Goal: Task Accomplishment & Management: Manage account settings

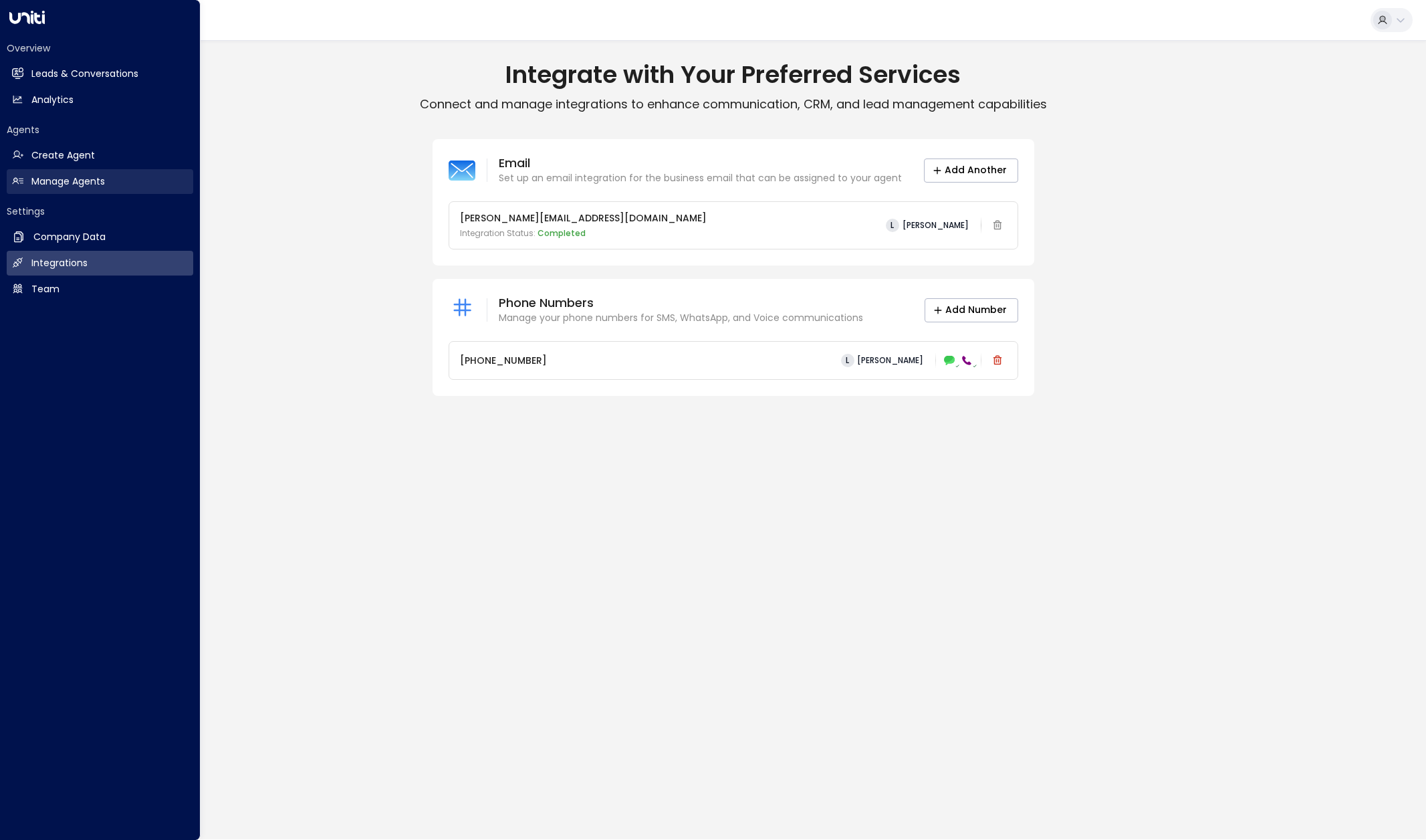
click at [91, 183] on h2 "Manage Agents" at bounding box center [68, 181] width 74 height 14
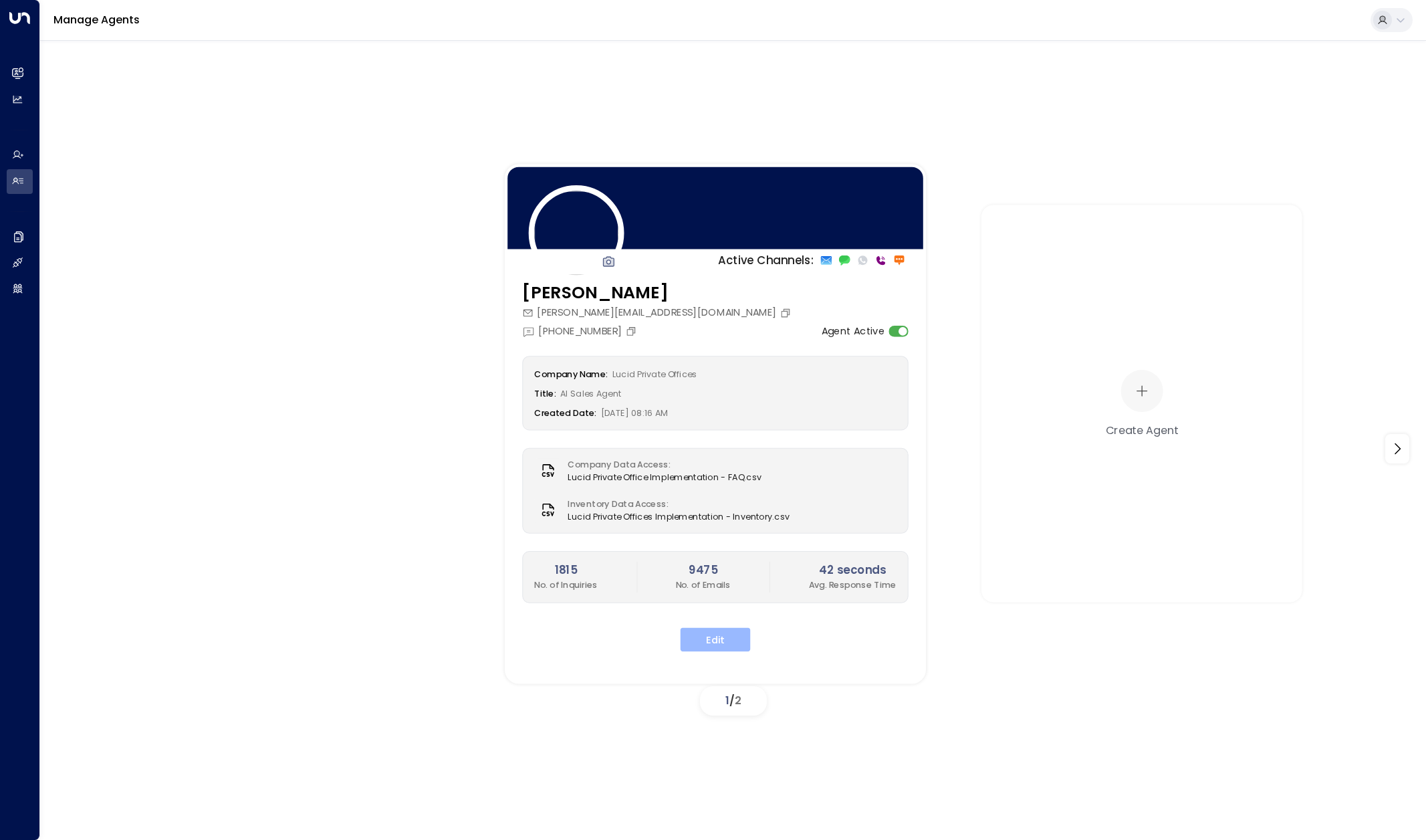
click at [710, 645] on button "Edit" at bounding box center [716, 639] width 70 height 24
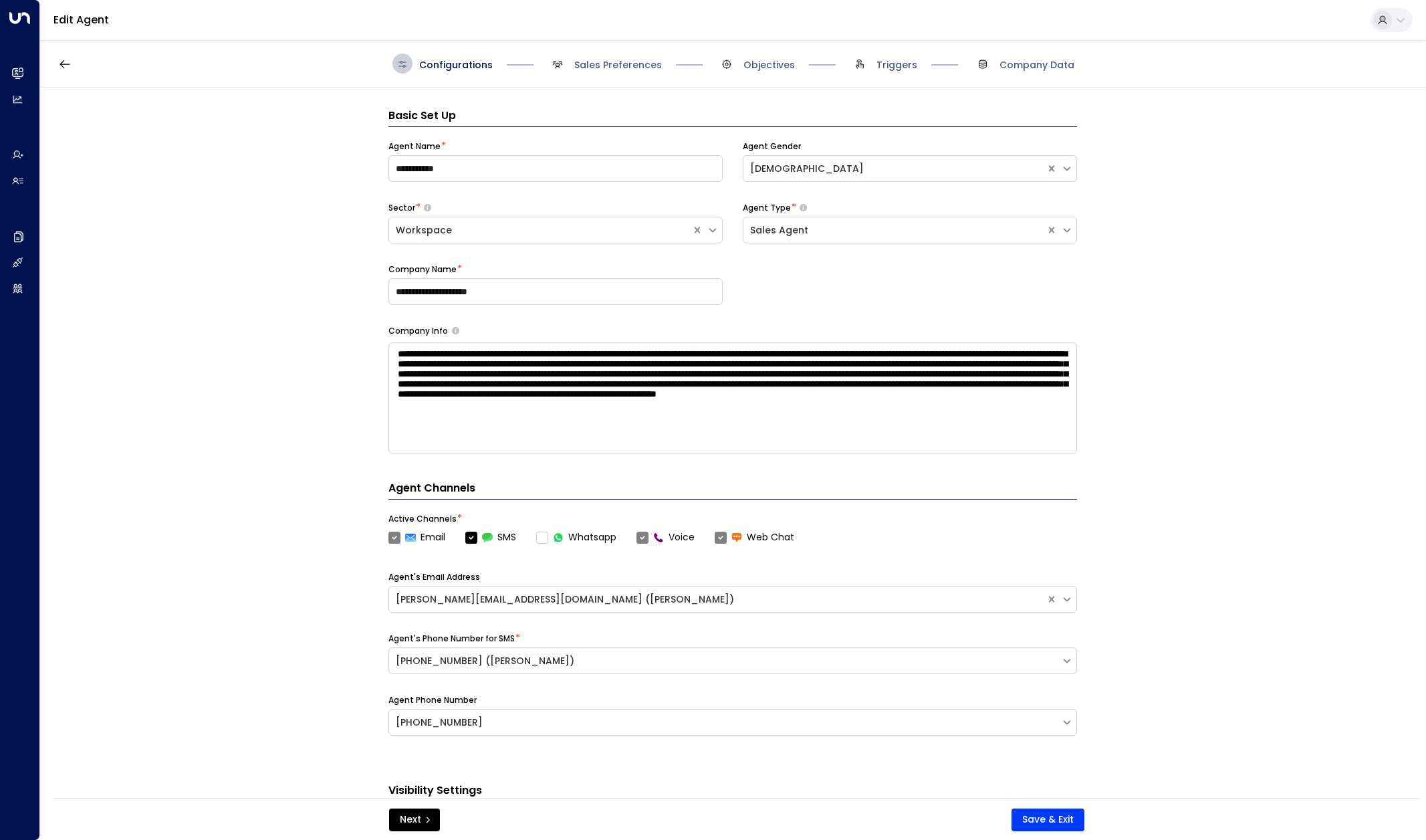
scroll to position [20, 0]
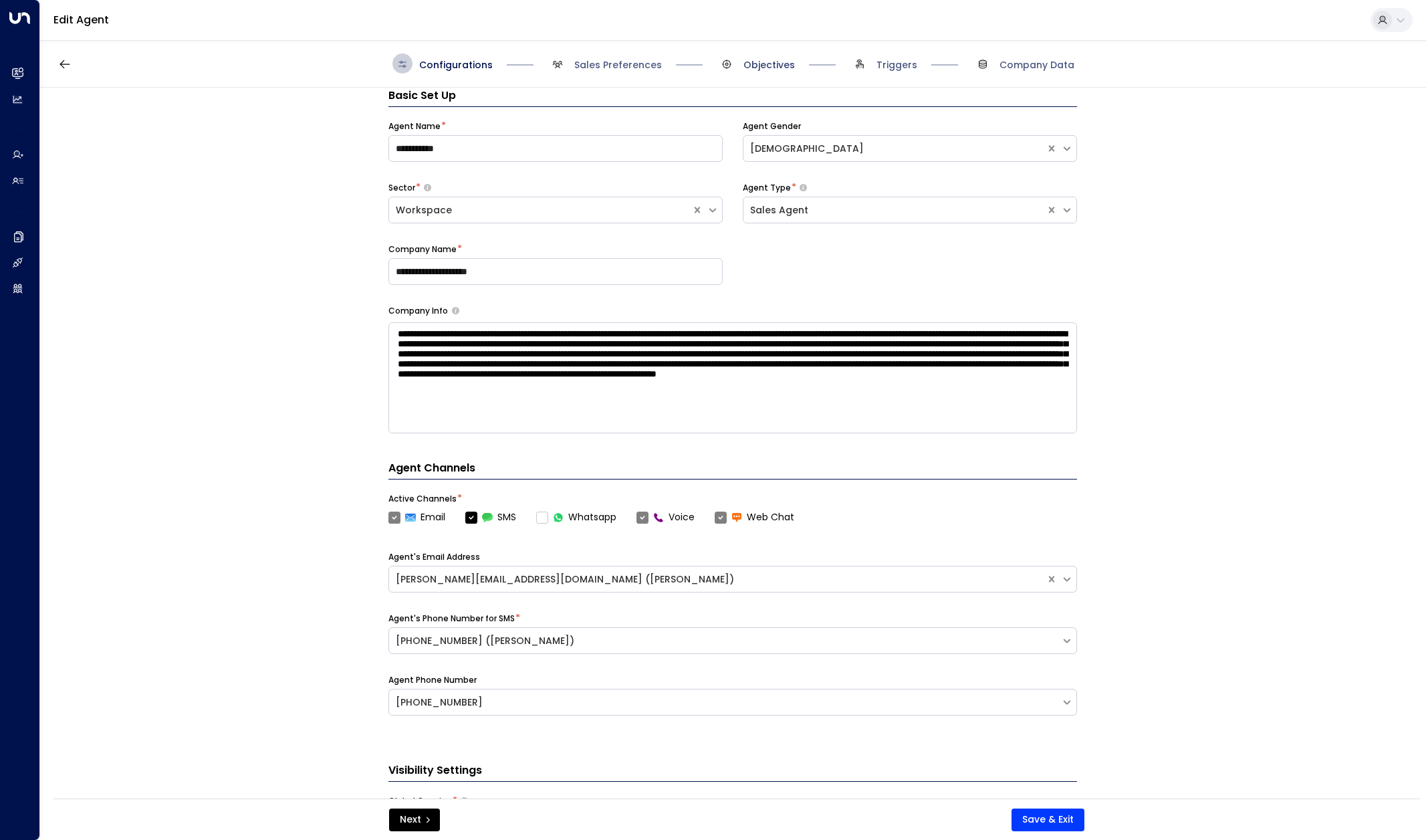
click at [757, 63] on span "Objectives" at bounding box center [768, 65] width 51 height 13
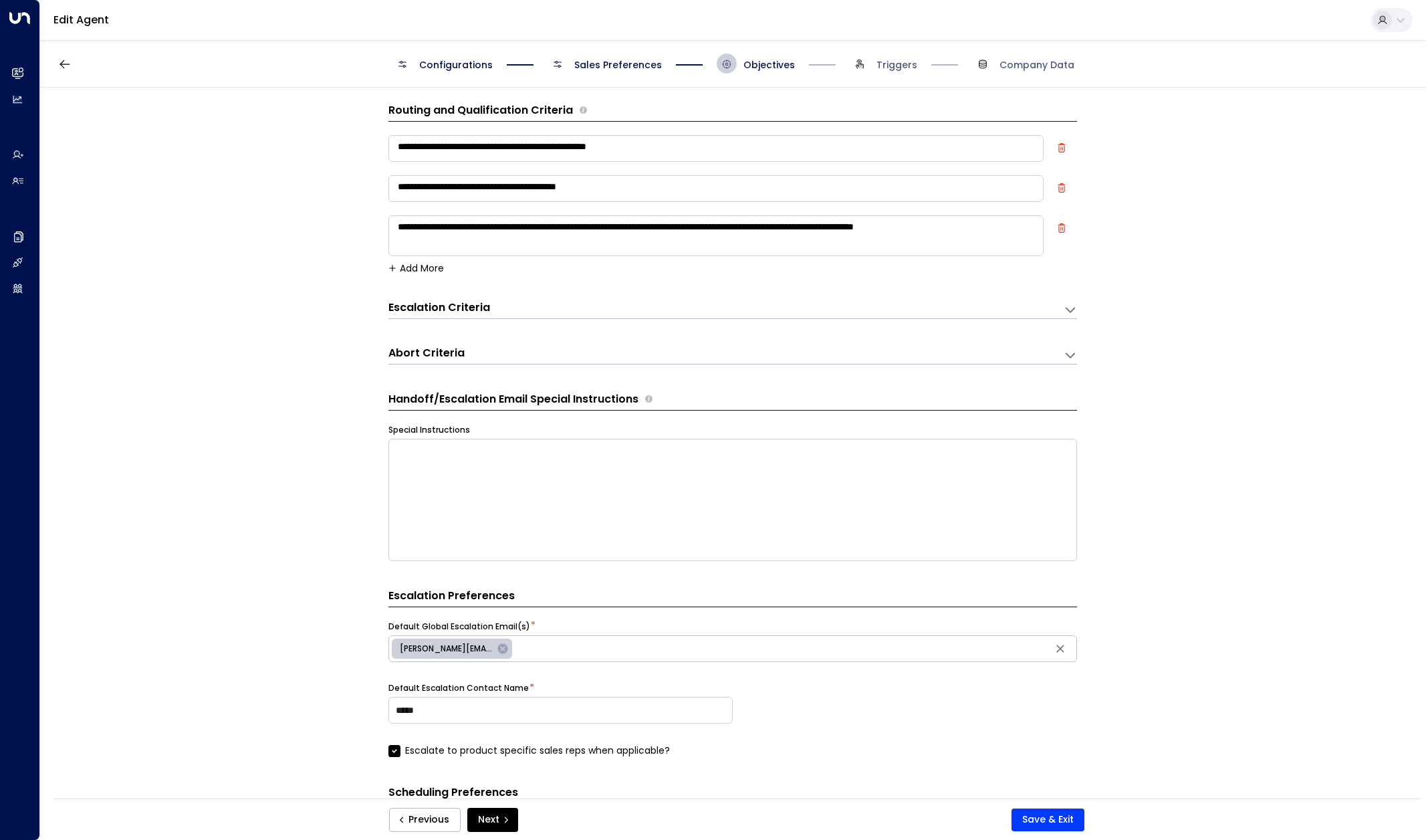
scroll to position [0, 0]
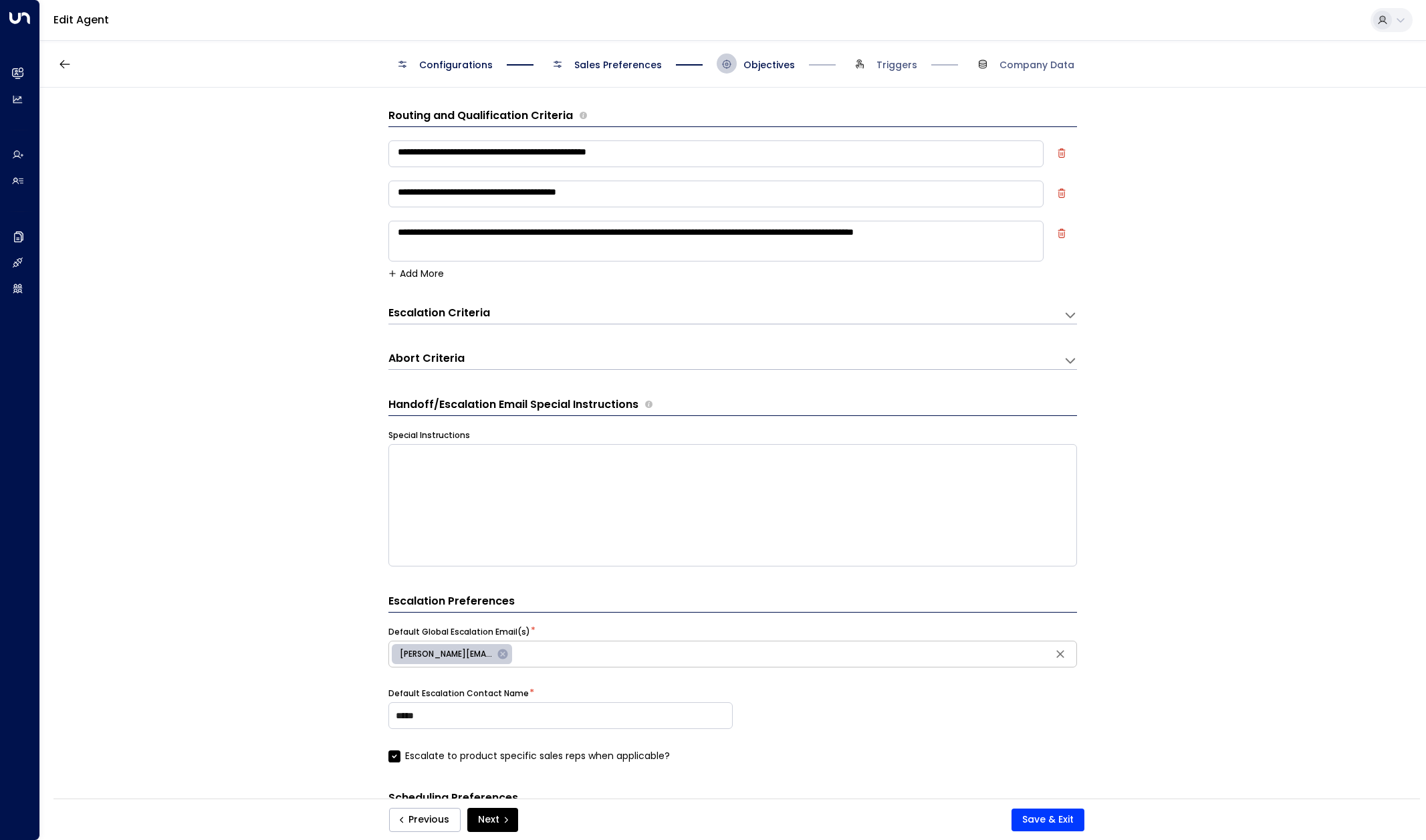
click at [521, 315] on div "Escalation Criteria Reset" at bounding box center [719, 313] width 662 height 15
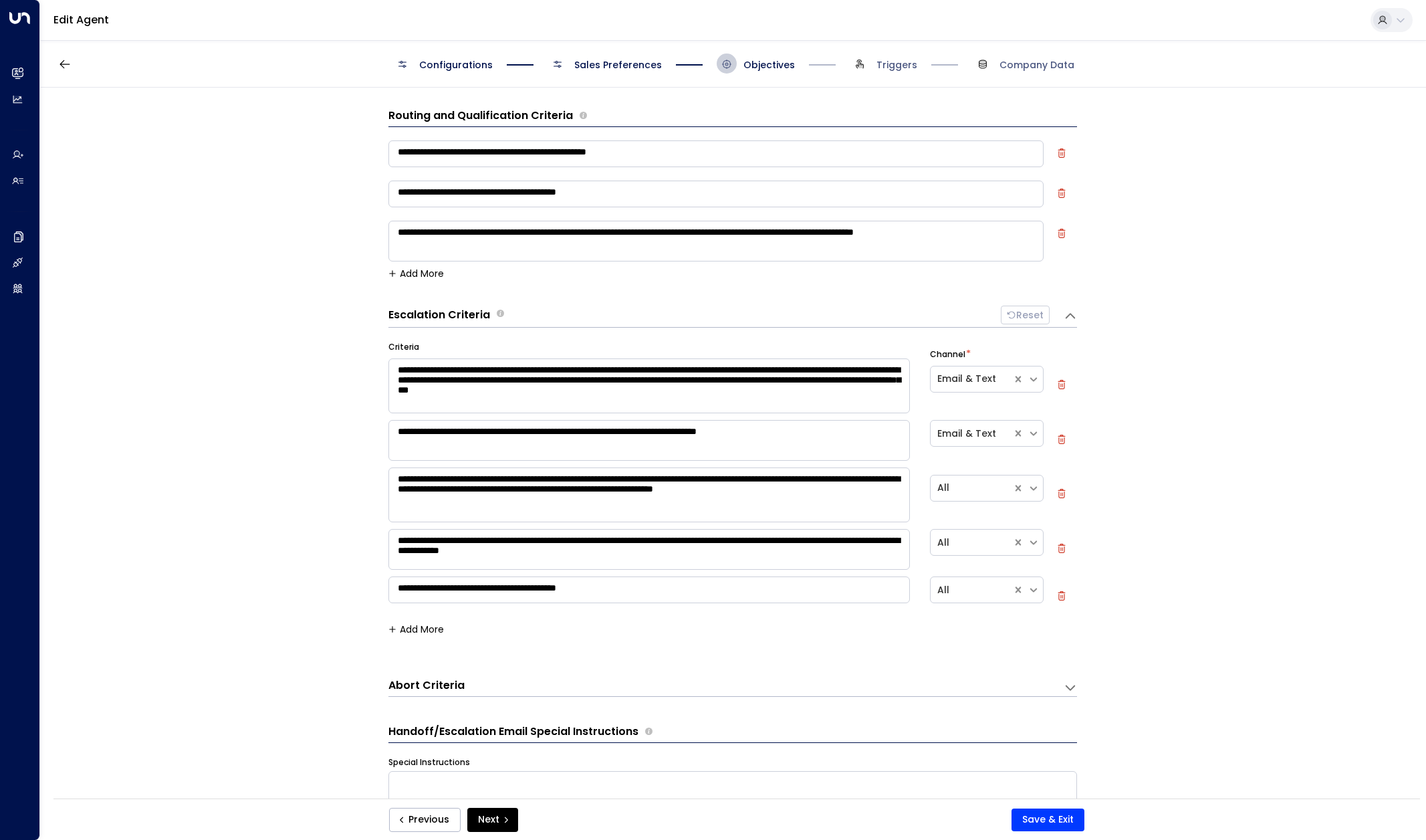
click at [539, 315] on div "Escalation Criteria Reset" at bounding box center [719, 315] width 662 height 19
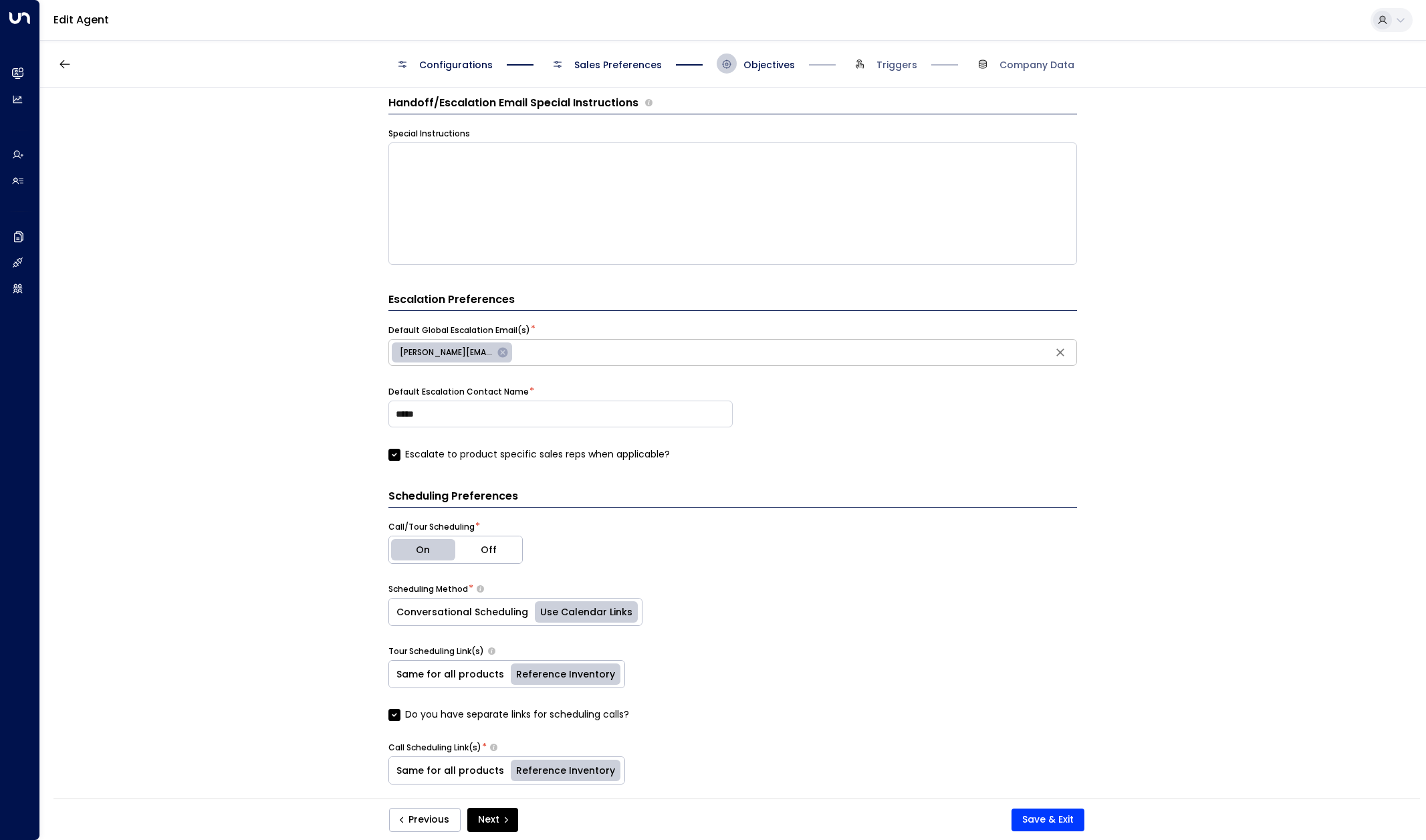
scroll to position [355, 0]
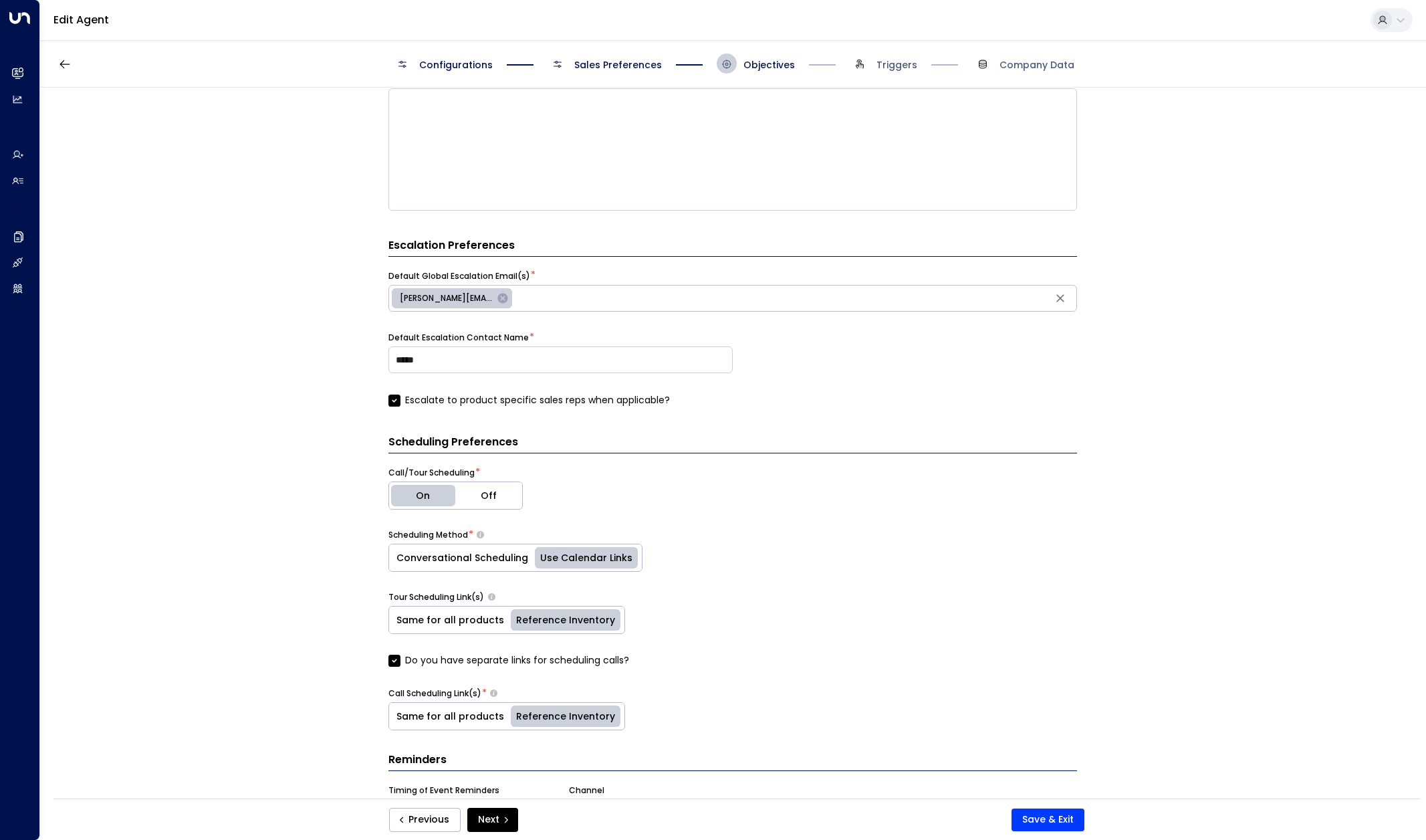
click at [610, 65] on span "Sales Preferences" at bounding box center [618, 65] width 88 height 13
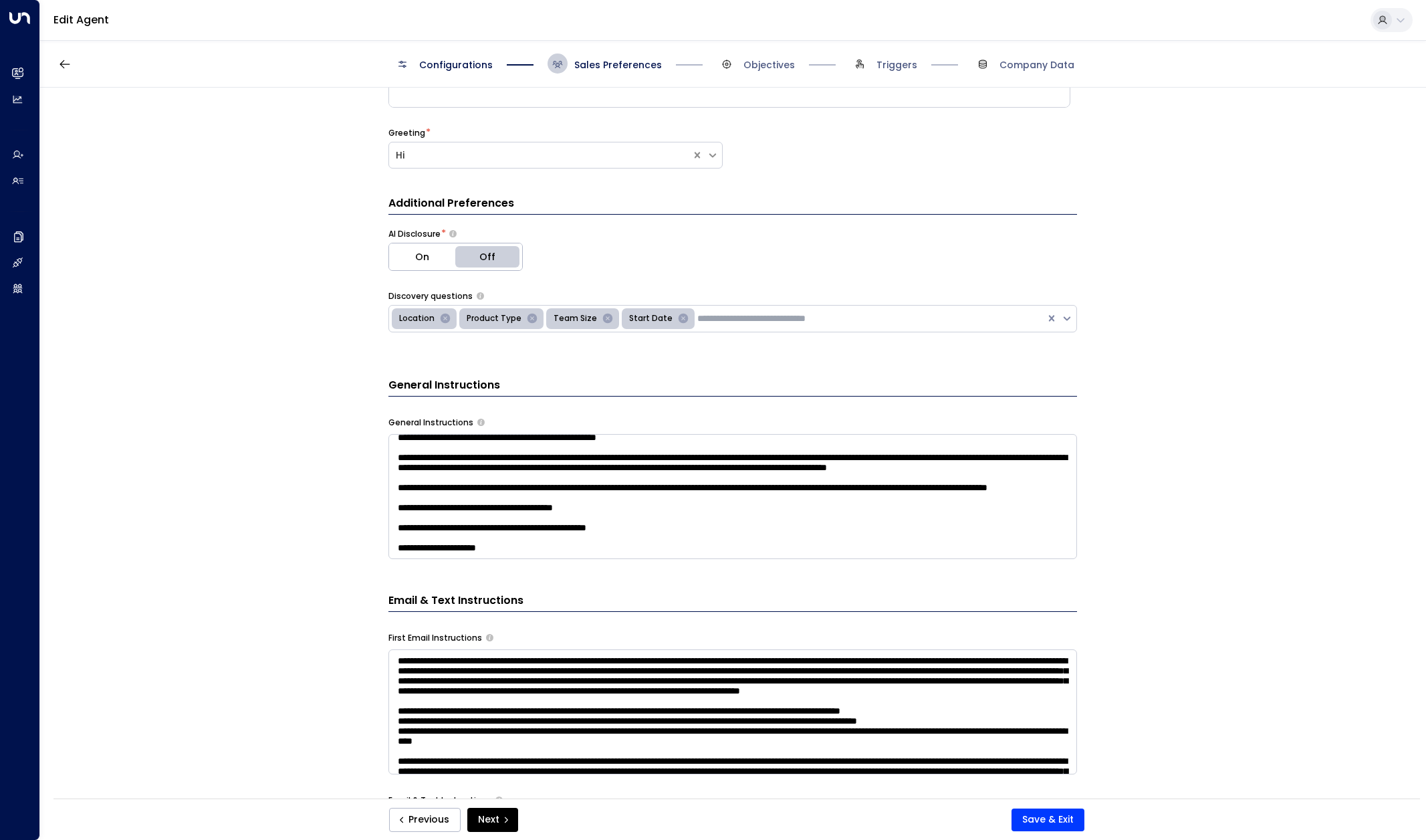
scroll to position [0, 0]
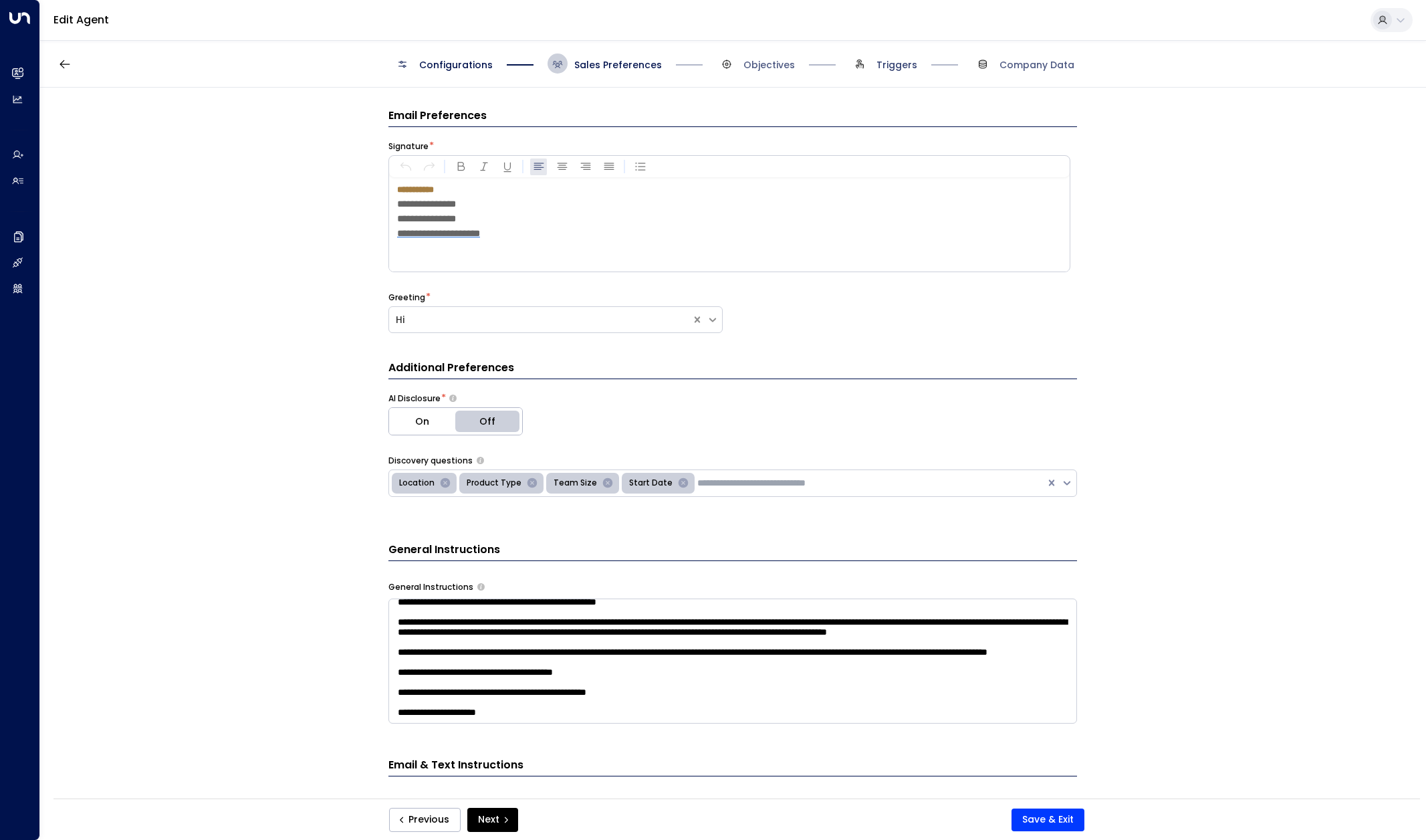
click at [890, 63] on span "Triggers" at bounding box center [897, 65] width 41 height 13
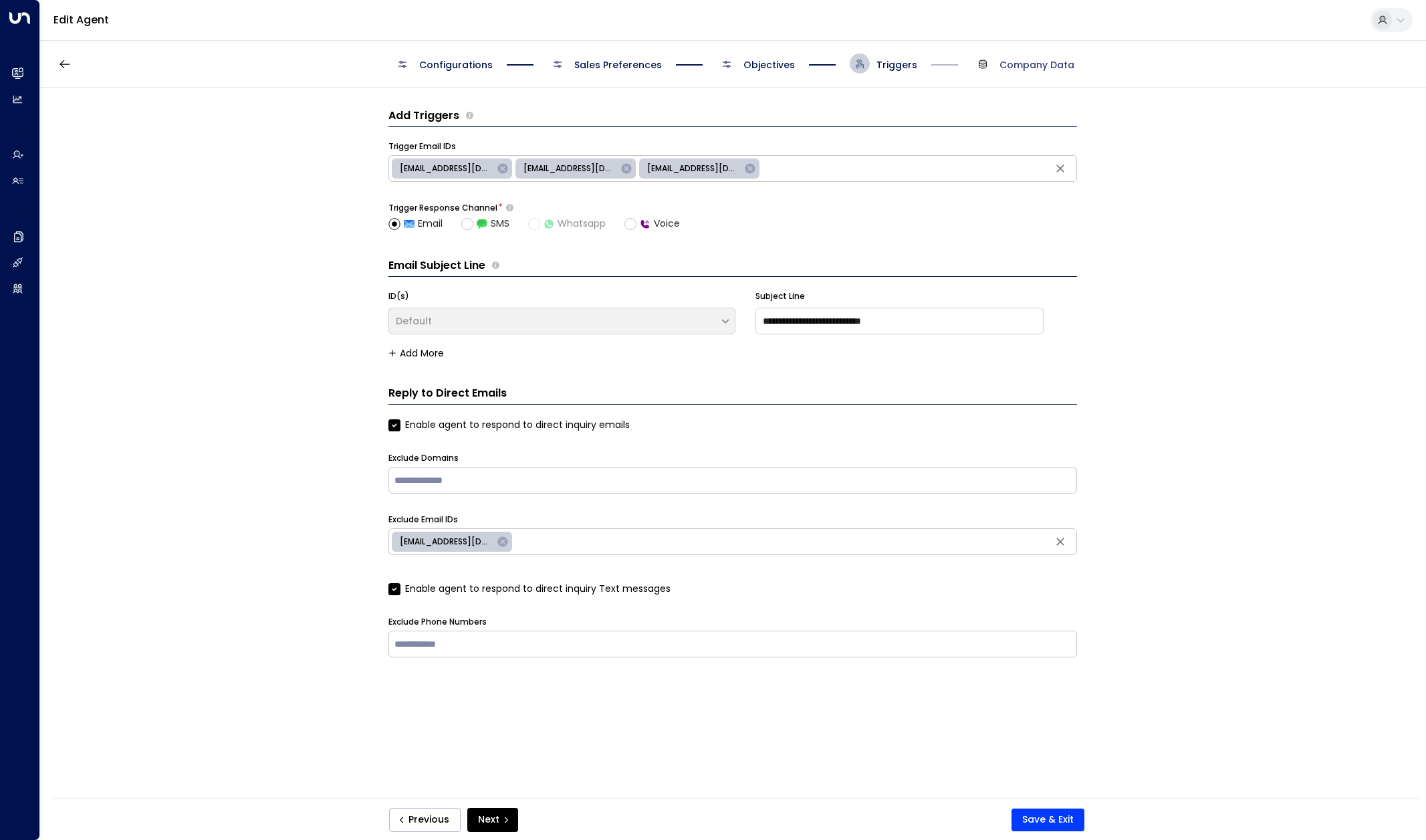
click at [1024, 63] on span "Company Data" at bounding box center [1037, 65] width 75 height 13
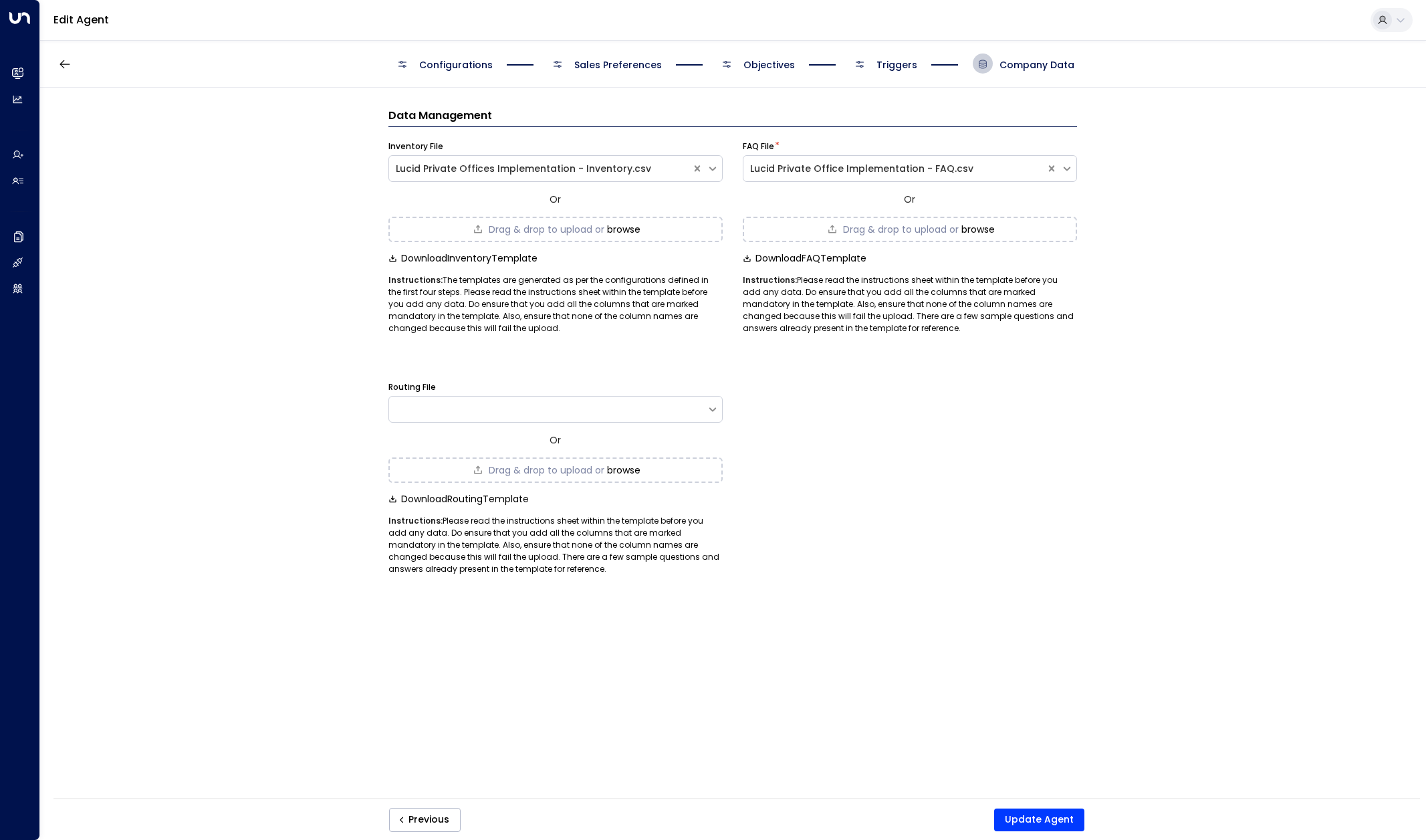
click at [447, 68] on span "Configurations" at bounding box center [456, 65] width 74 height 13
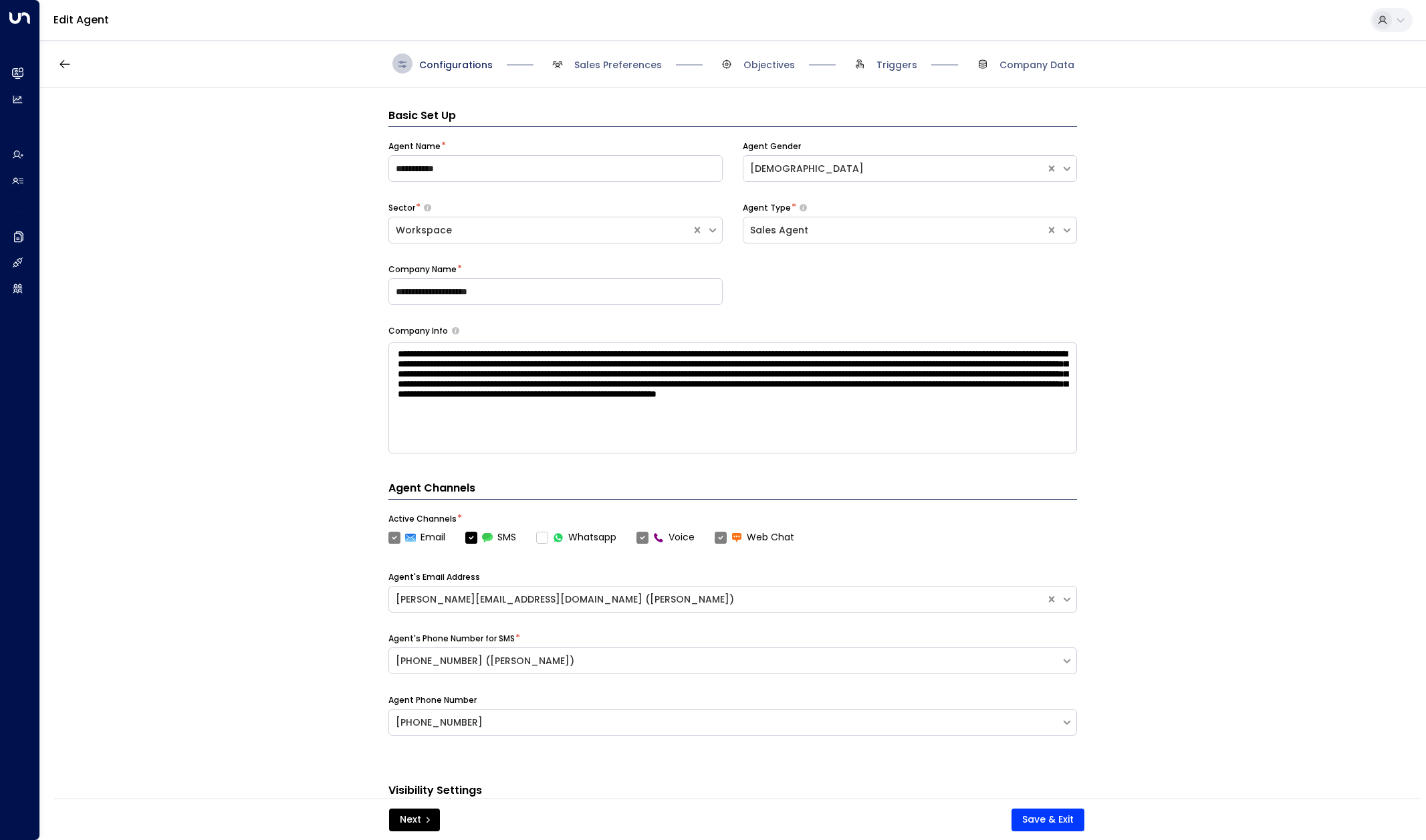
scroll to position [20, 0]
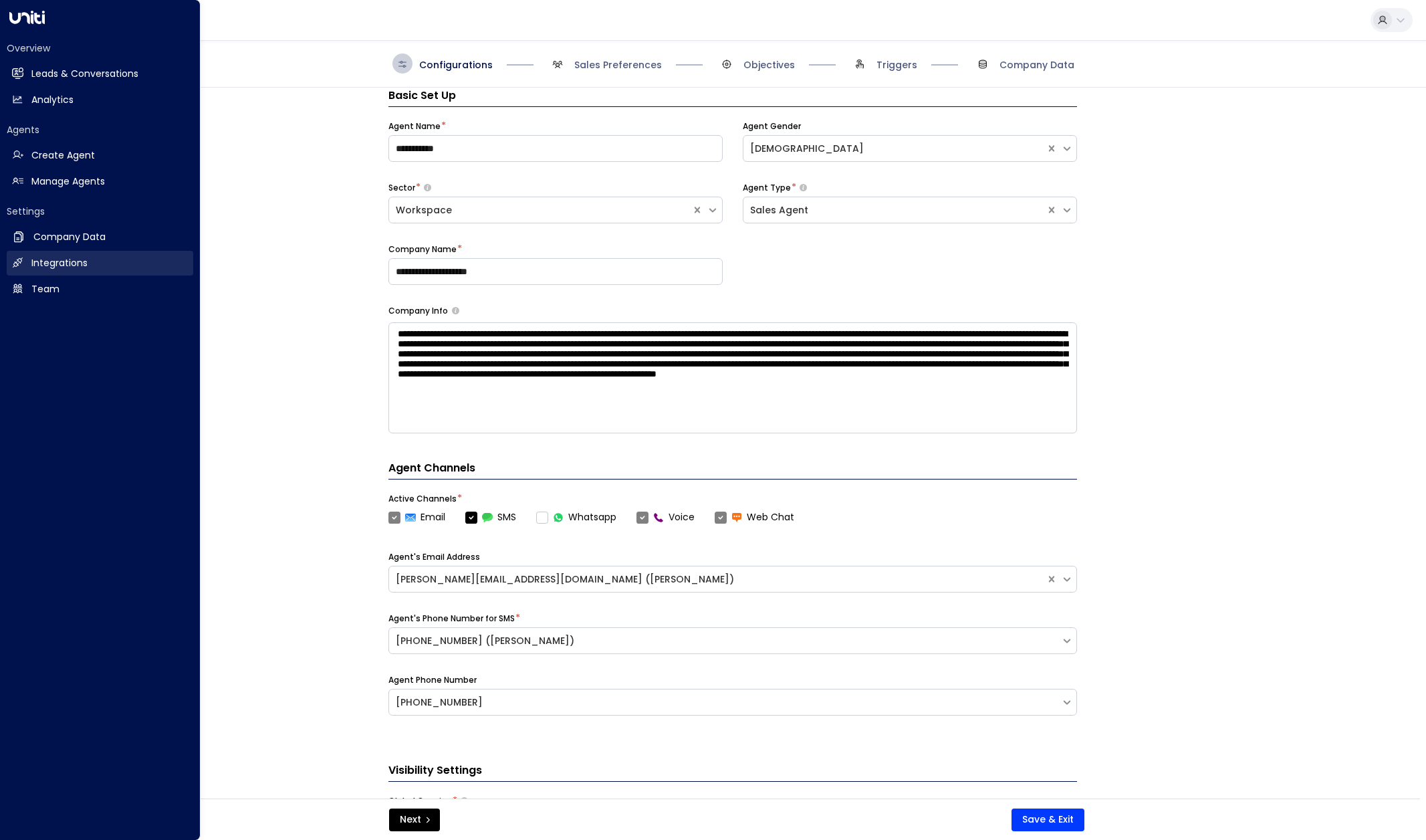
click at [83, 267] on h2 "Integrations" at bounding box center [60, 263] width 56 height 14
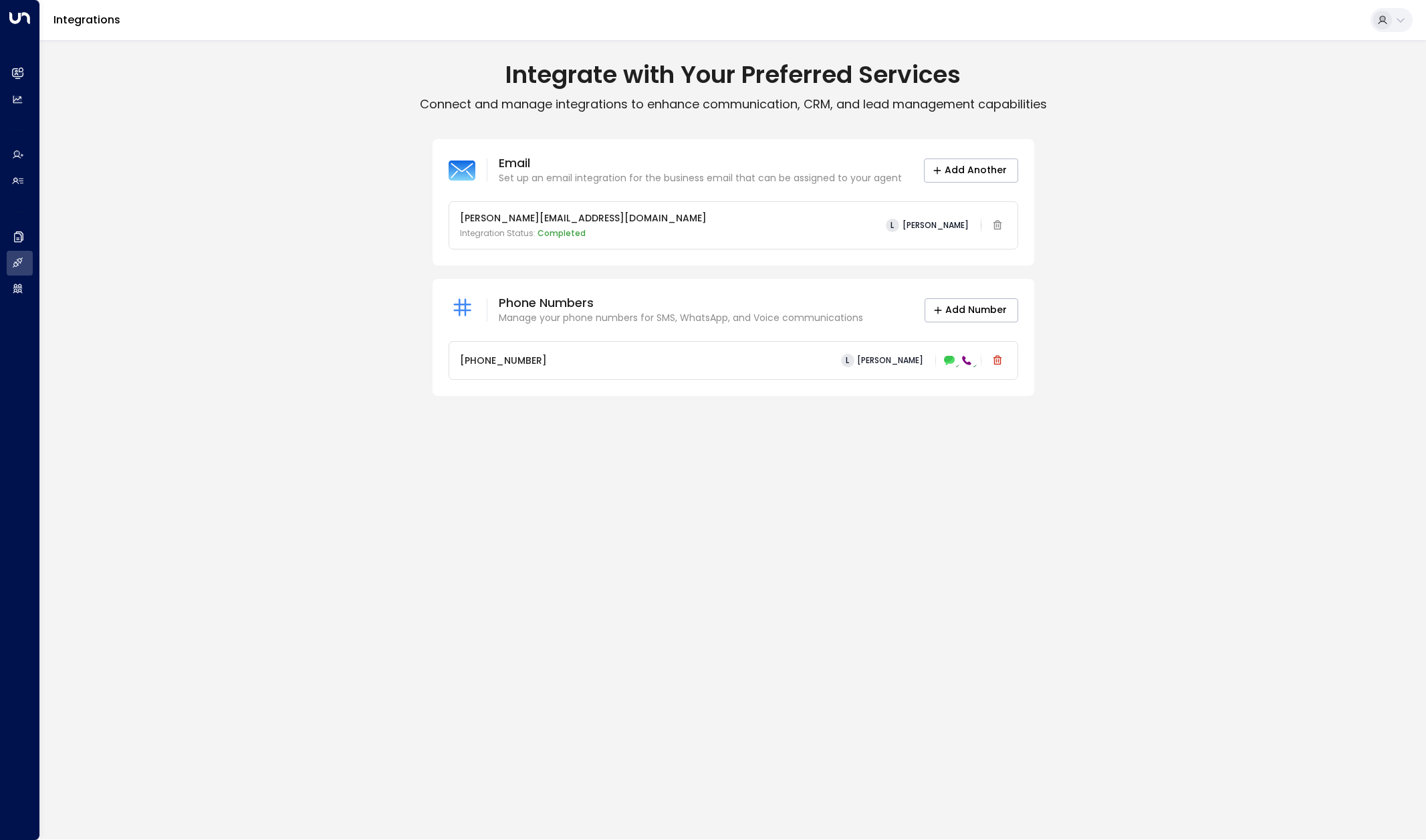
click at [1392, 20] on div at bounding box center [1382, 20] width 19 height 19
click at [247, 149] on div at bounding box center [713, 420] width 1426 height 840
click at [87, 24] on link "Integrations" at bounding box center [86, 20] width 67 height 15
click at [91, 25] on link "Integrations" at bounding box center [86, 20] width 67 height 15
click at [972, 170] on button "Add Another" at bounding box center [971, 171] width 94 height 24
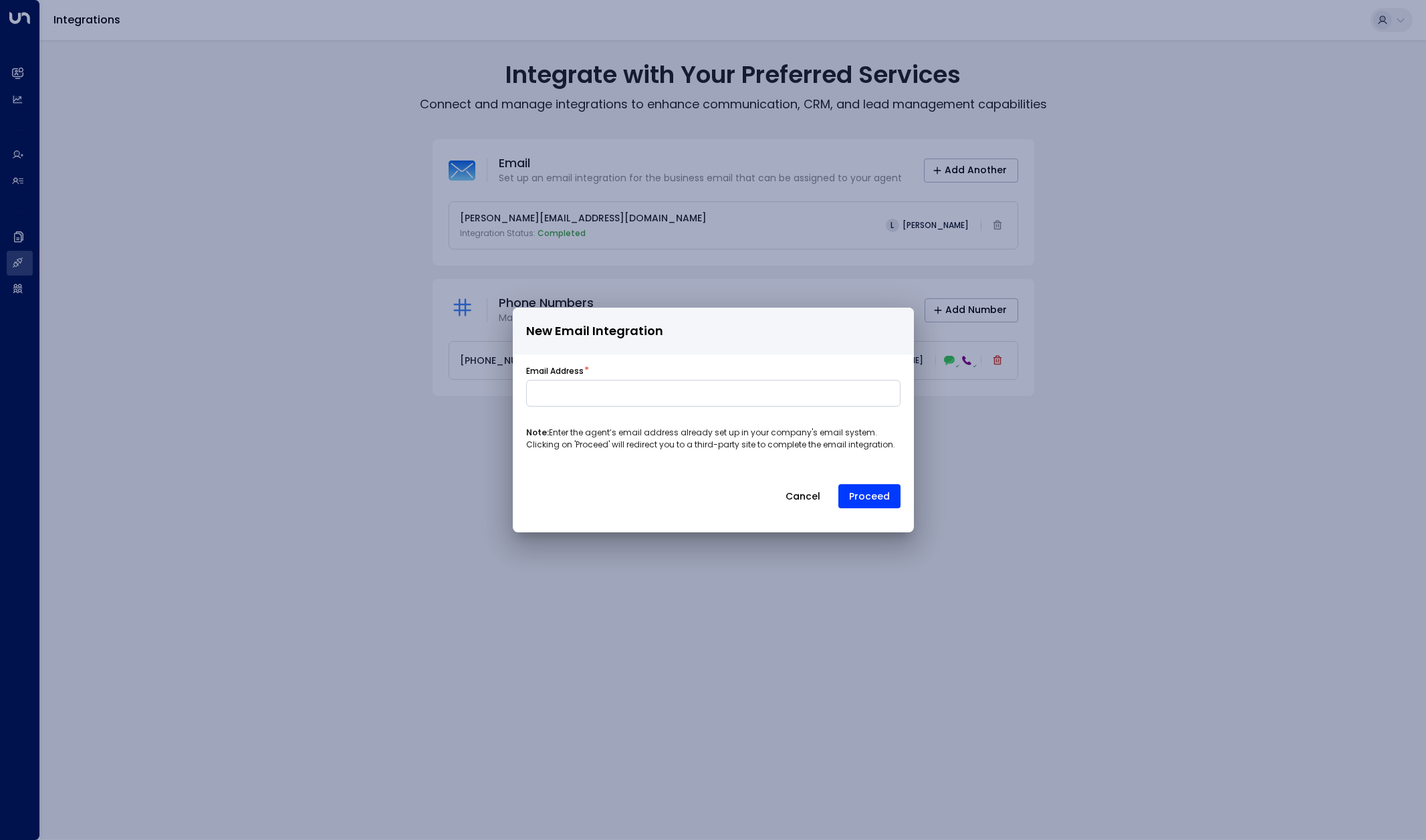
click at [800, 493] on button "Cancel" at bounding box center [803, 496] width 58 height 24
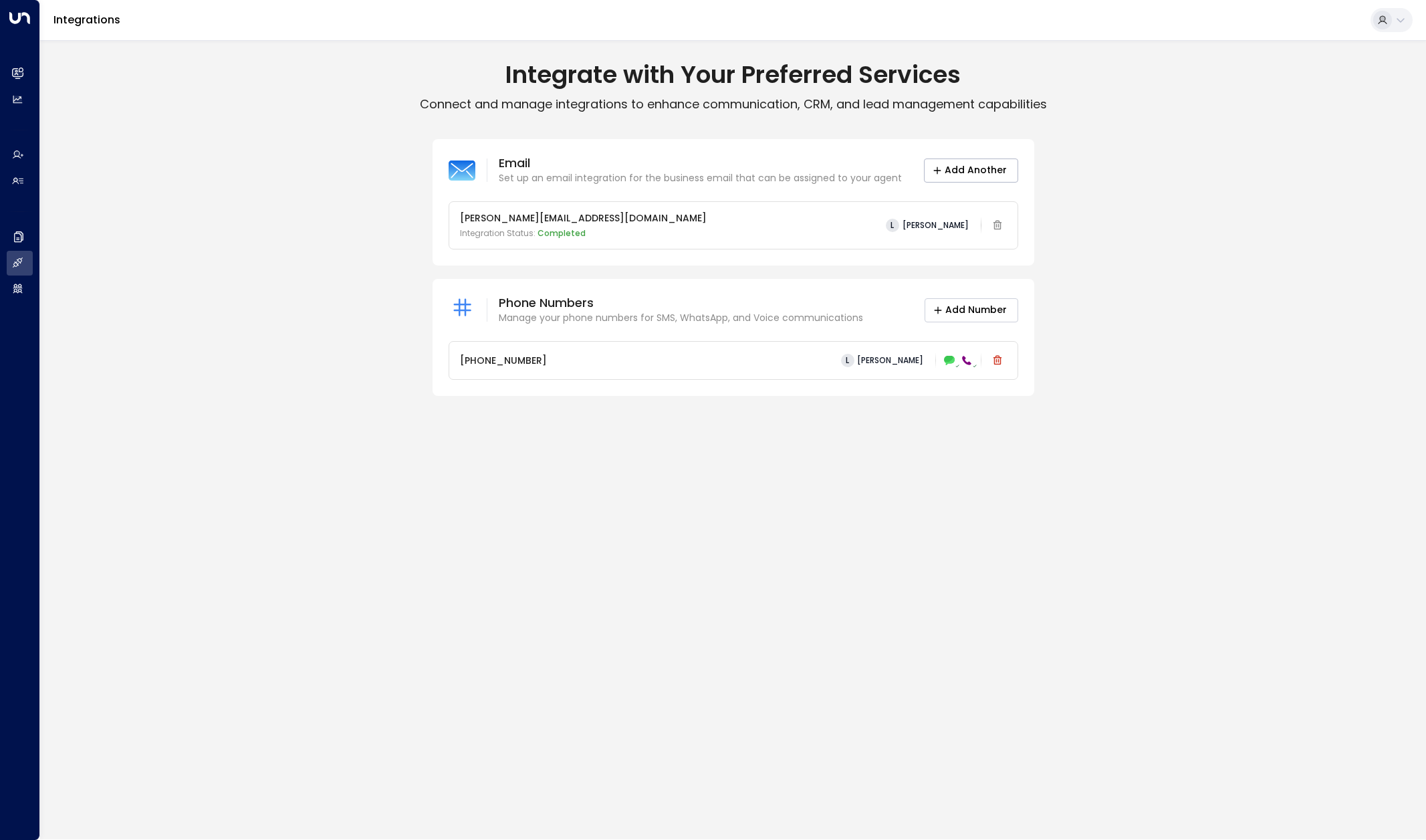
click at [962, 315] on button "Add Number" at bounding box center [971, 310] width 93 height 24
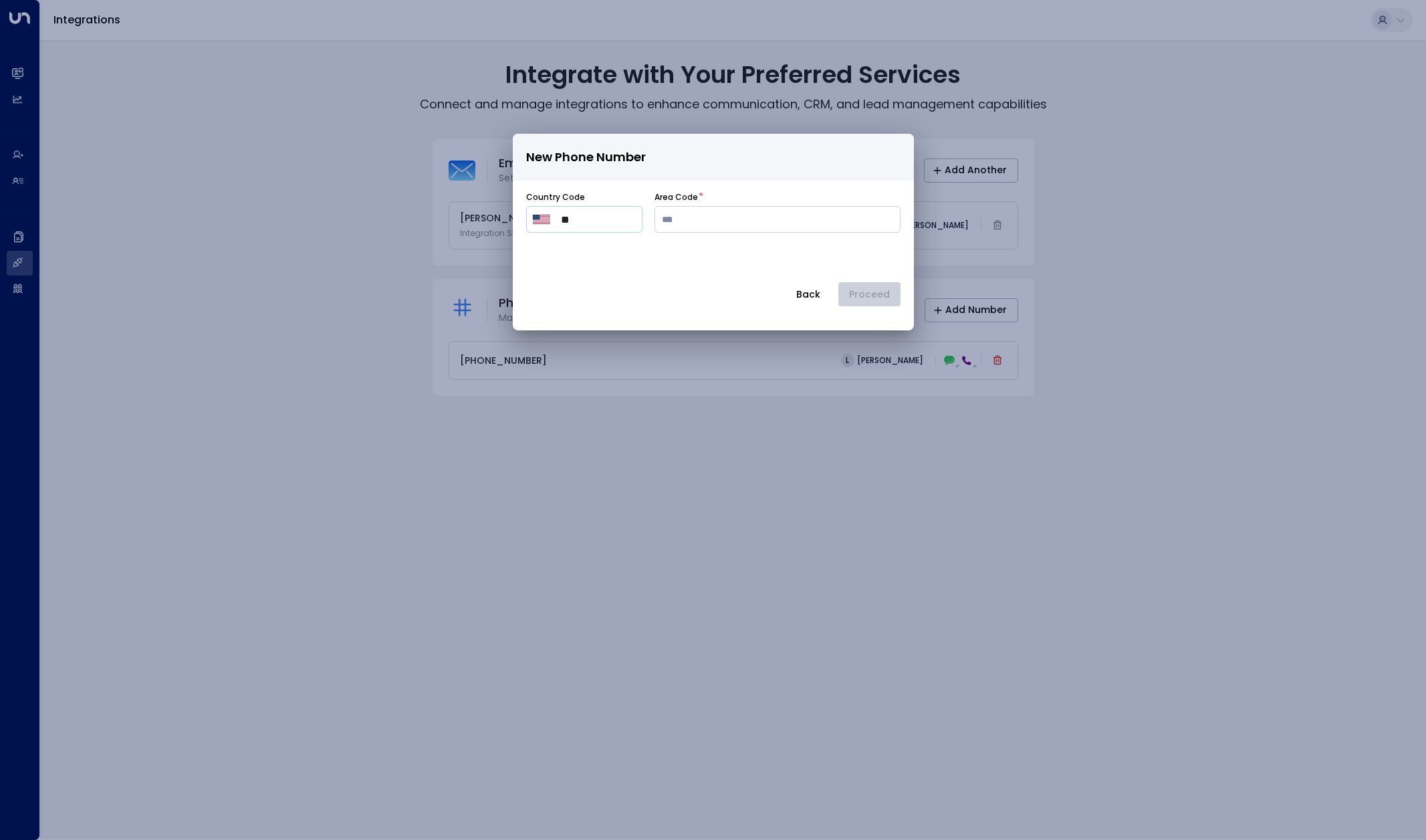
click at [808, 298] on button "Back" at bounding box center [808, 294] width 47 height 24
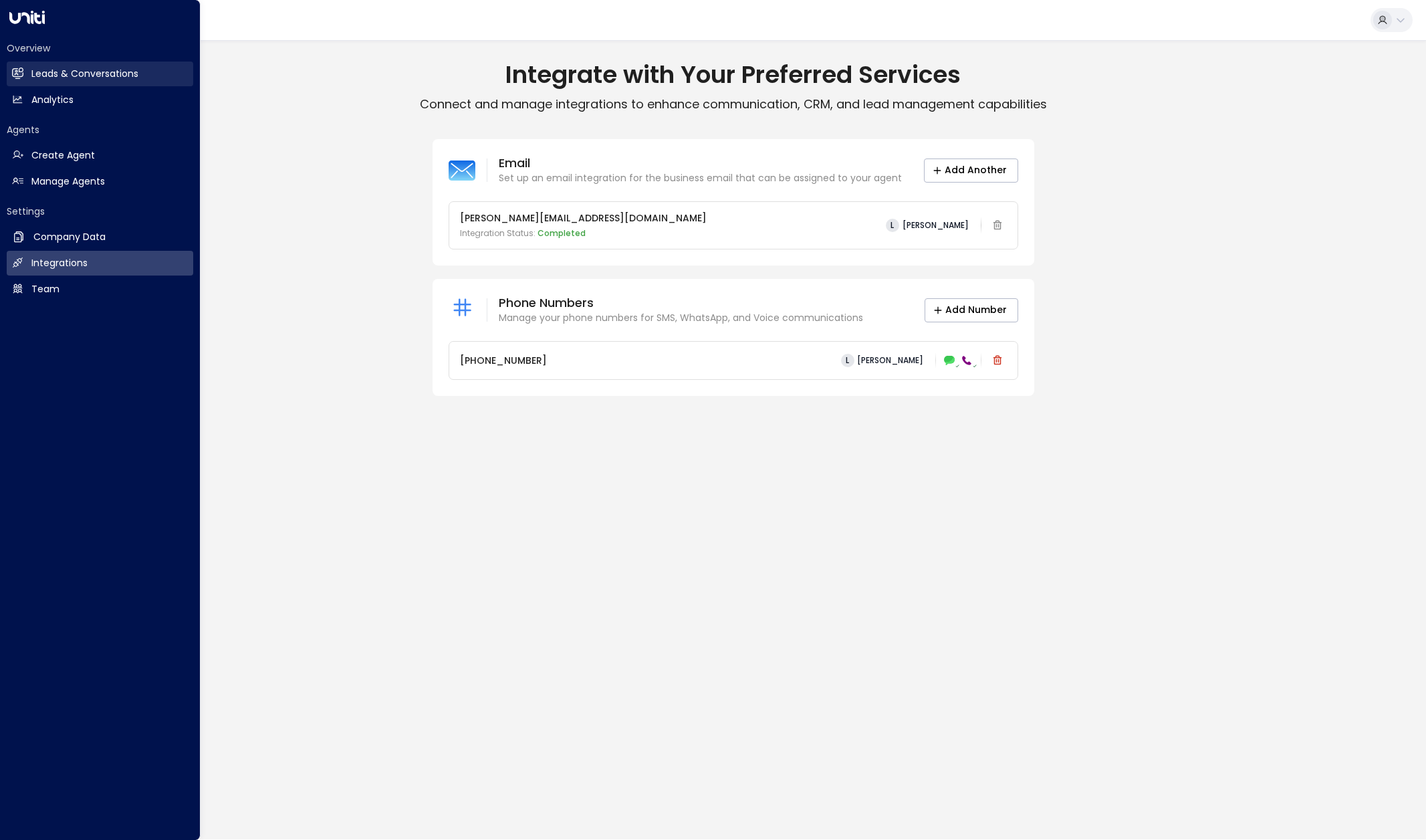
click at [114, 68] on h2 "Leads & Conversations" at bounding box center [85, 74] width 107 height 14
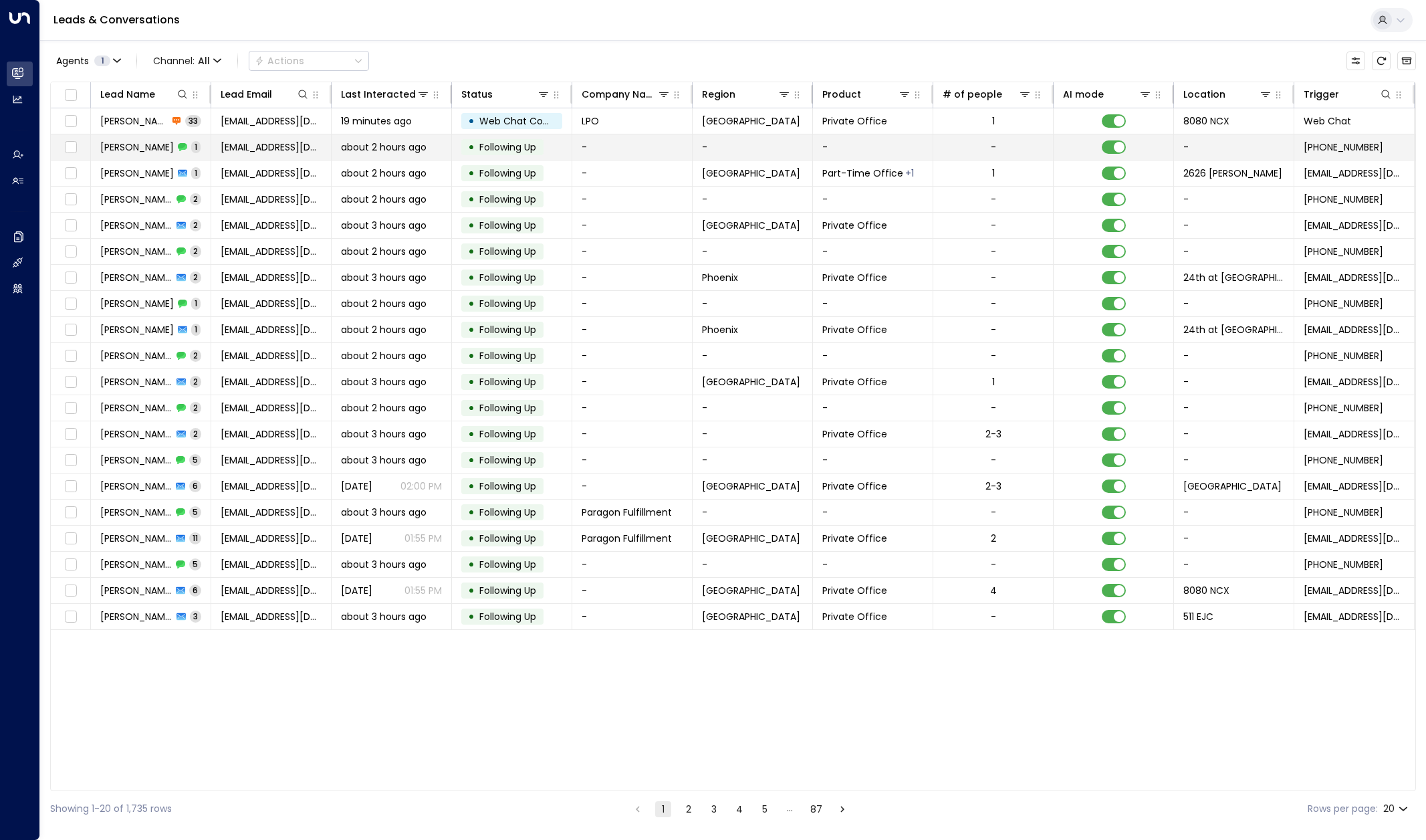
click at [159, 147] on td "Tina 1" at bounding box center [150, 147] width 120 height 25
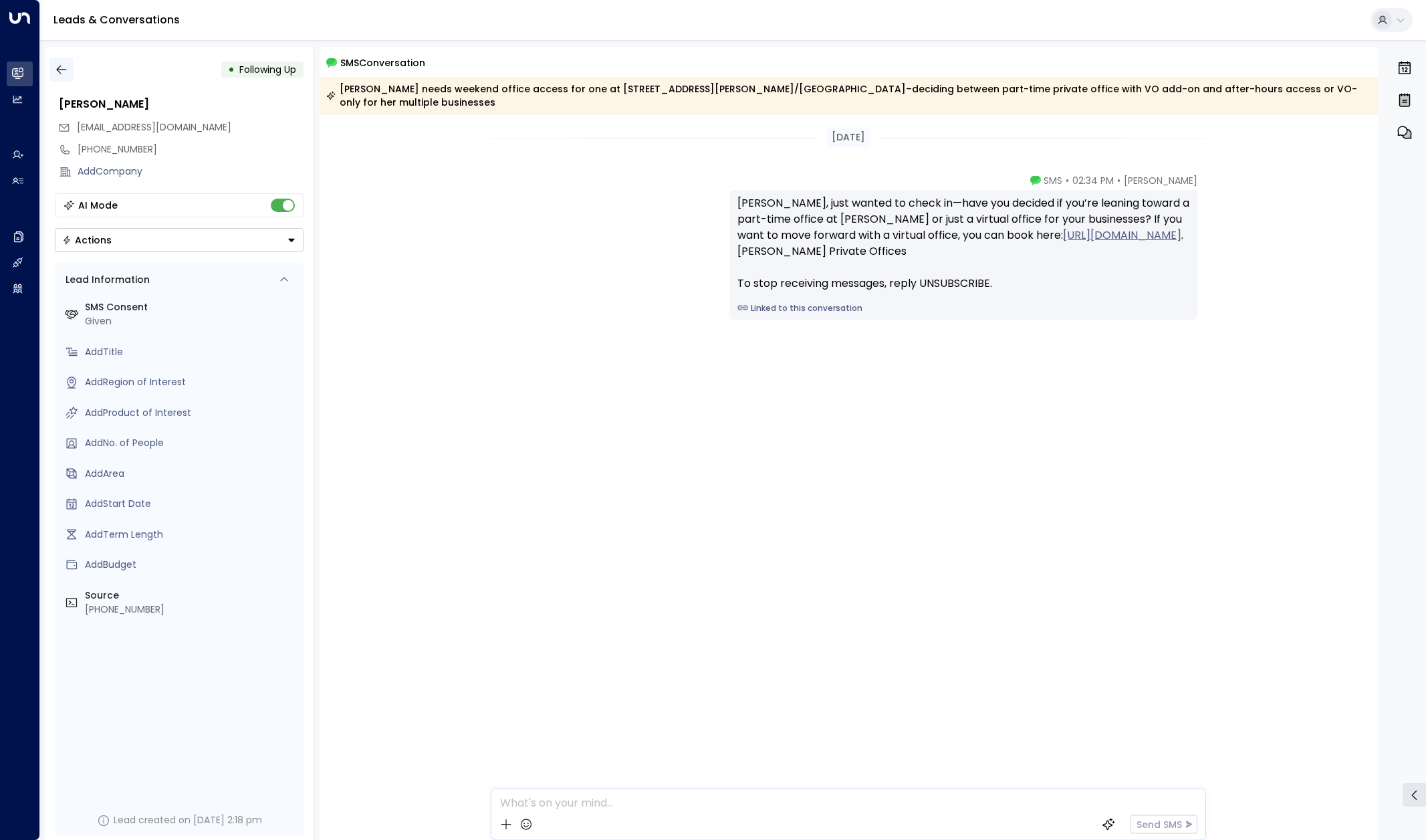
click at [64, 66] on icon "button" at bounding box center [61, 69] width 13 height 13
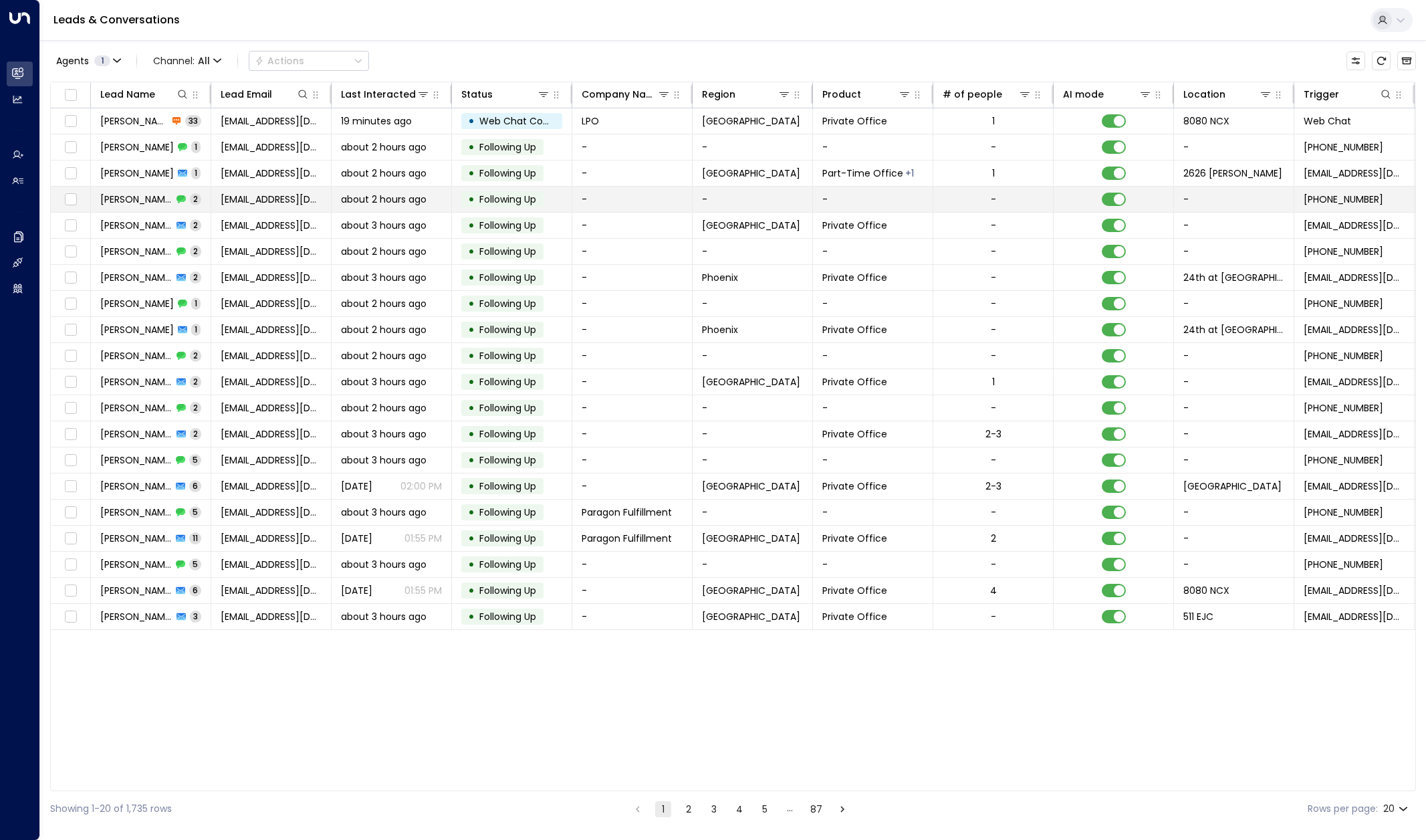
click at [138, 197] on span "Chandler" at bounding box center [136, 199] width 72 height 13
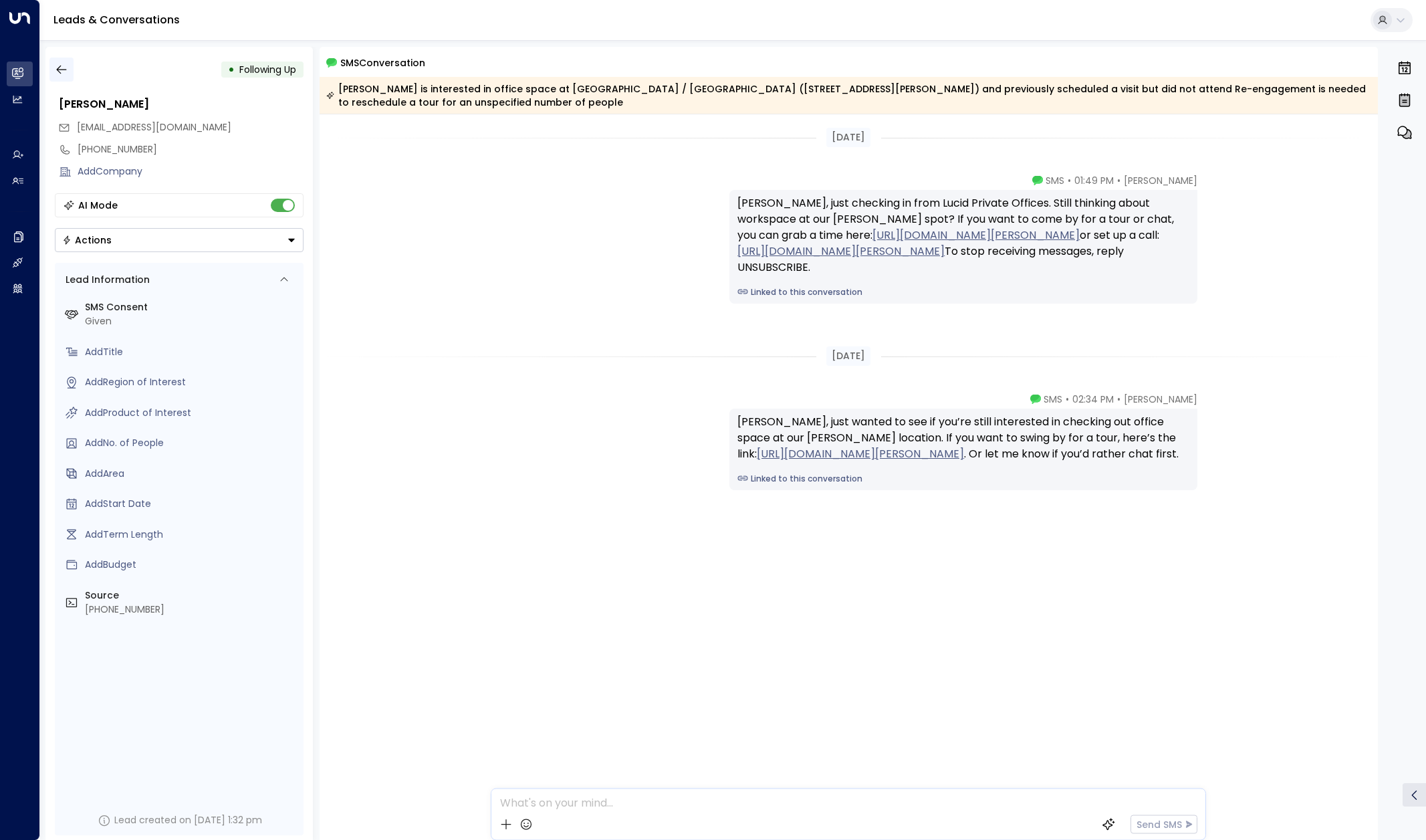
click at [56, 63] on icon "button" at bounding box center [61, 69] width 13 height 13
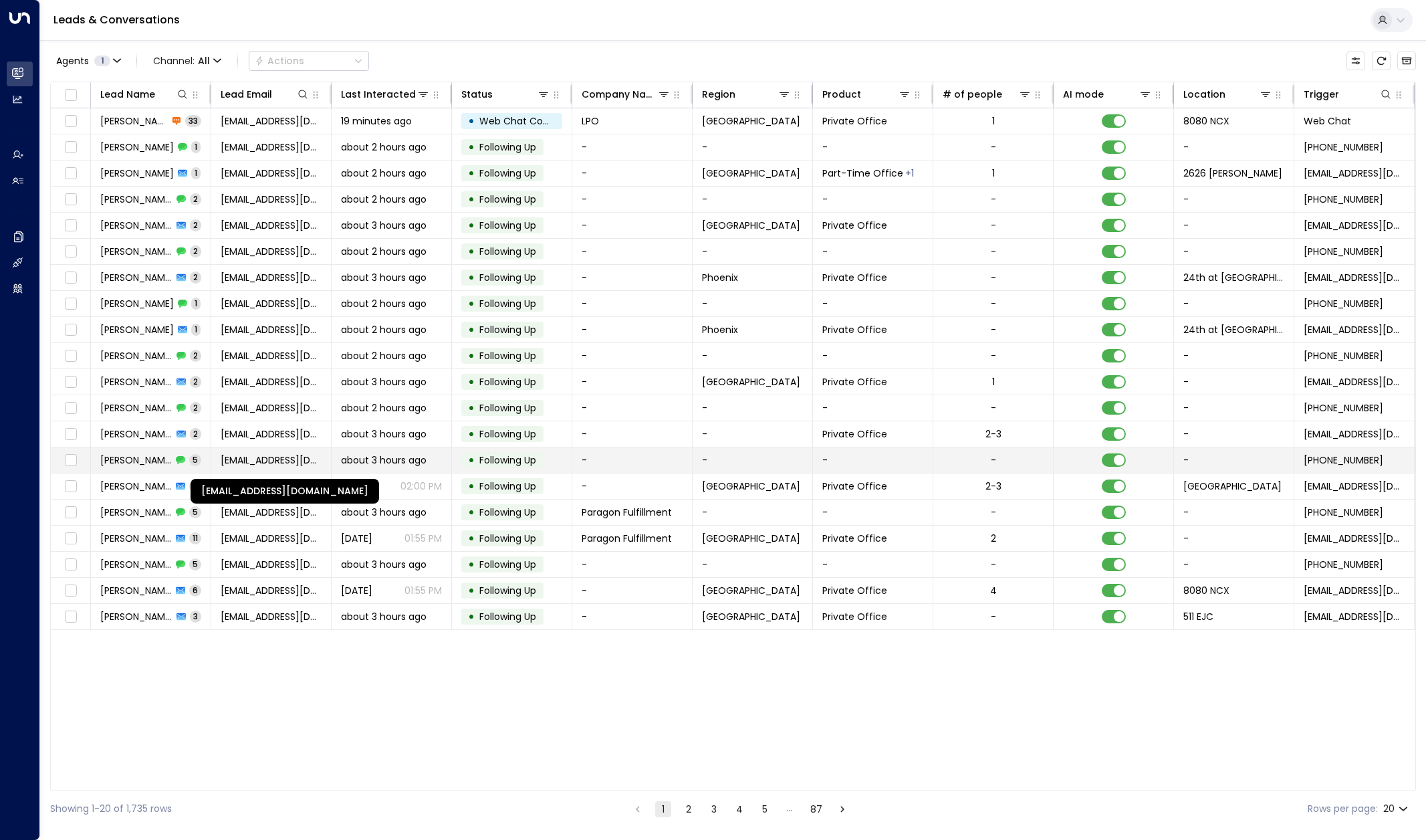
click at [249, 457] on span "rohan.sanghavi7@gmail.com" at bounding box center [271, 459] width 101 height 13
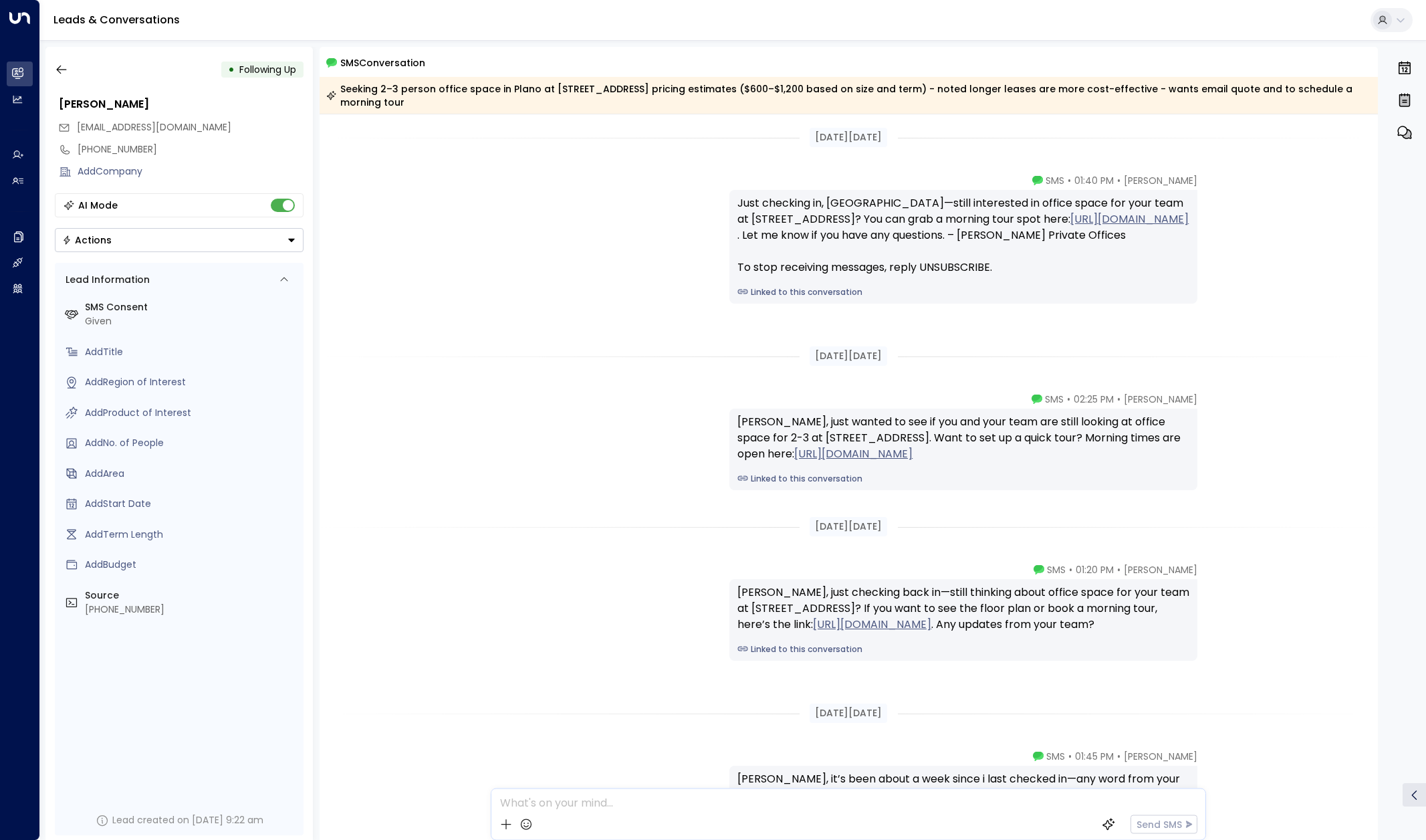
scroll to position [343, 0]
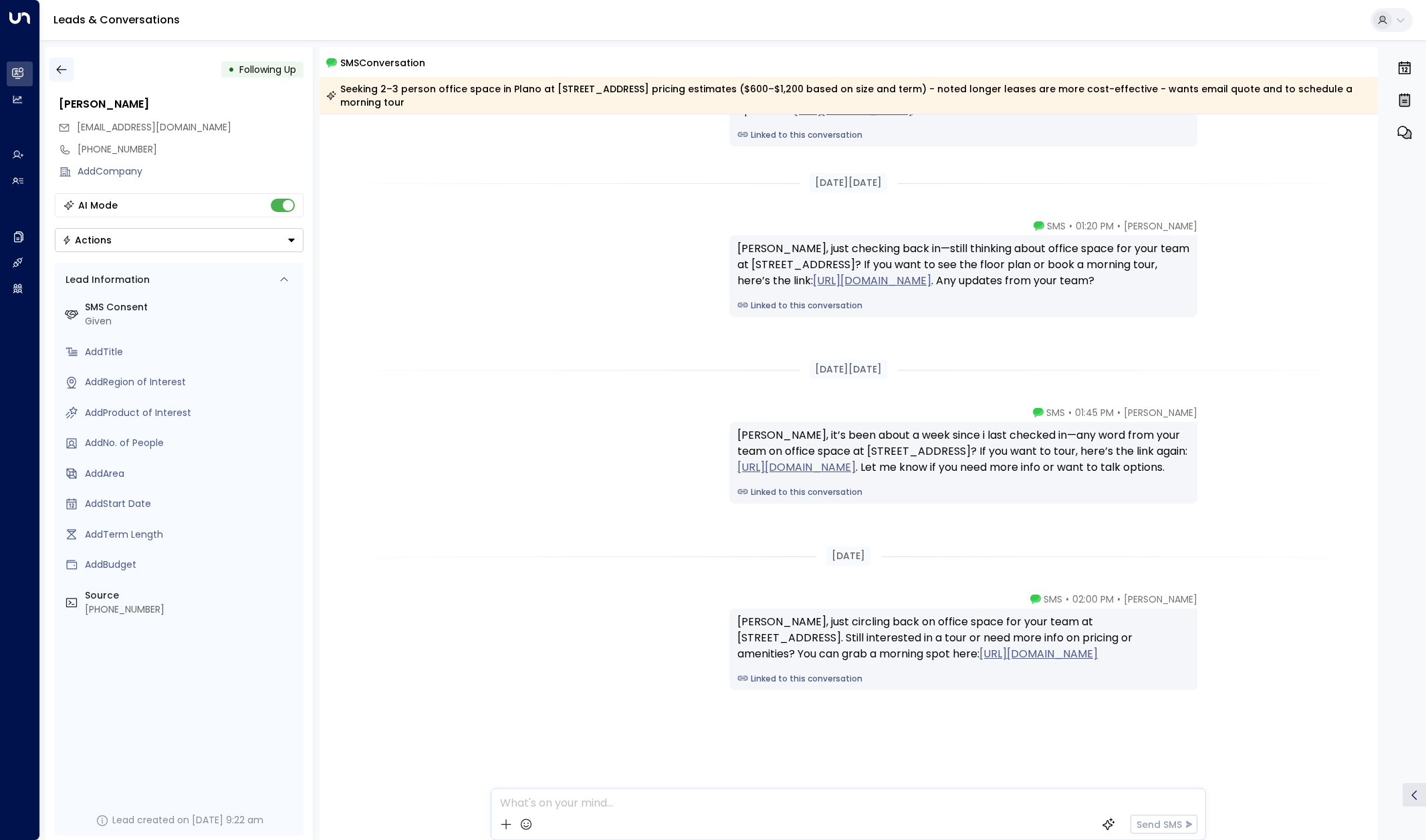
click at [63, 65] on icon "button" at bounding box center [61, 69] width 13 height 13
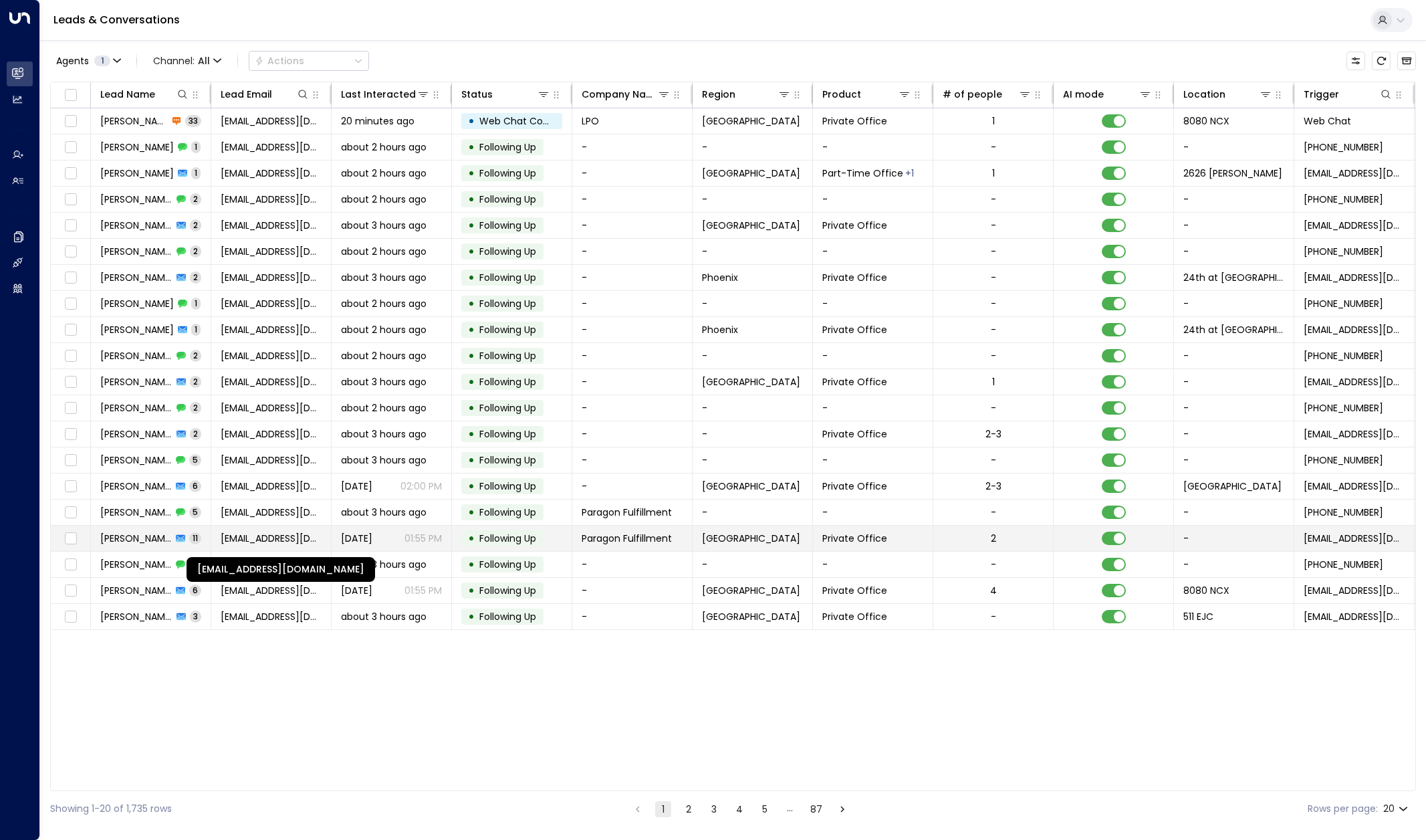
click at [266, 541] on span "fkhan@paragonfulfillment.com" at bounding box center [271, 538] width 101 height 13
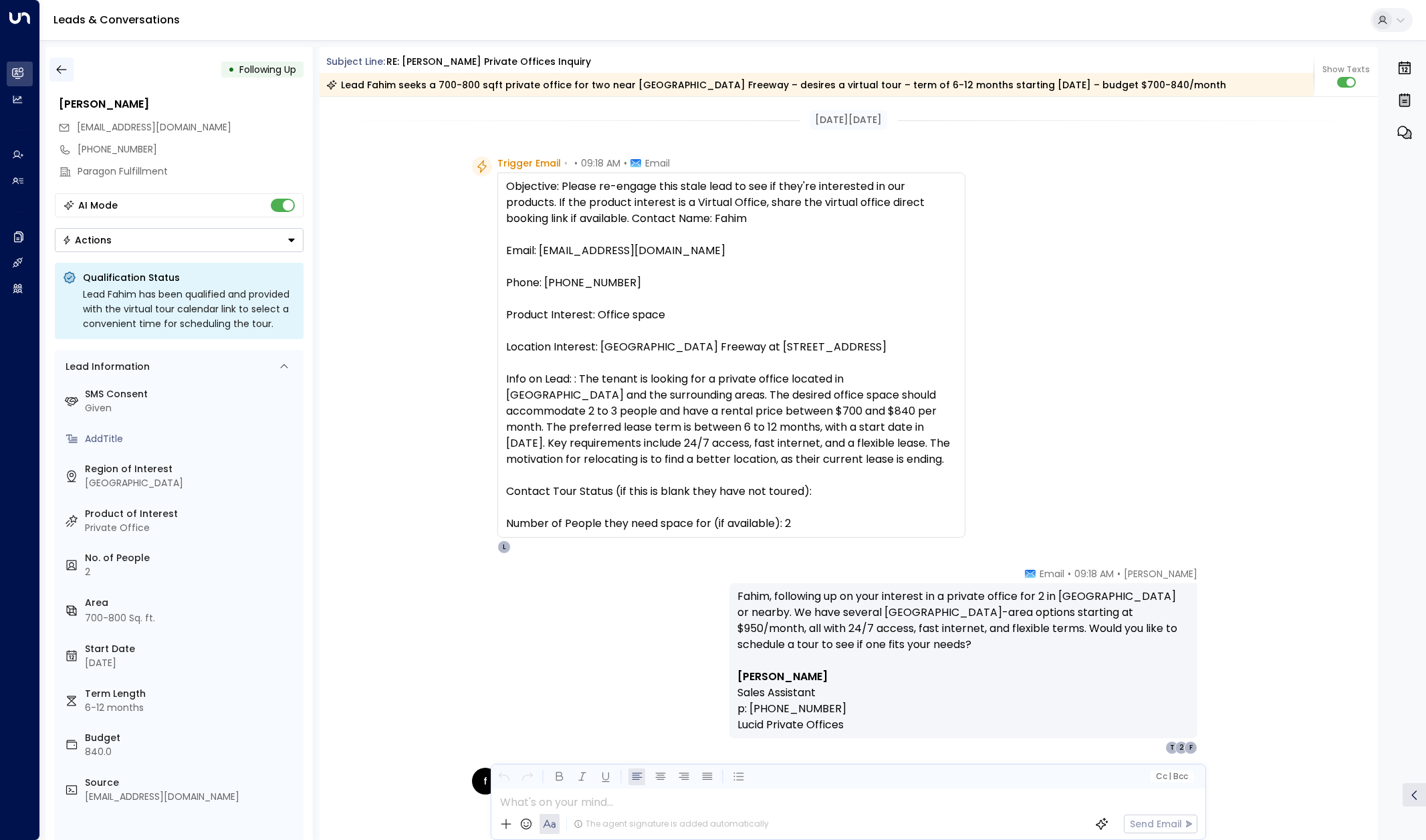
click at [60, 65] on icon "button" at bounding box center [61, 69] width 13 height 13
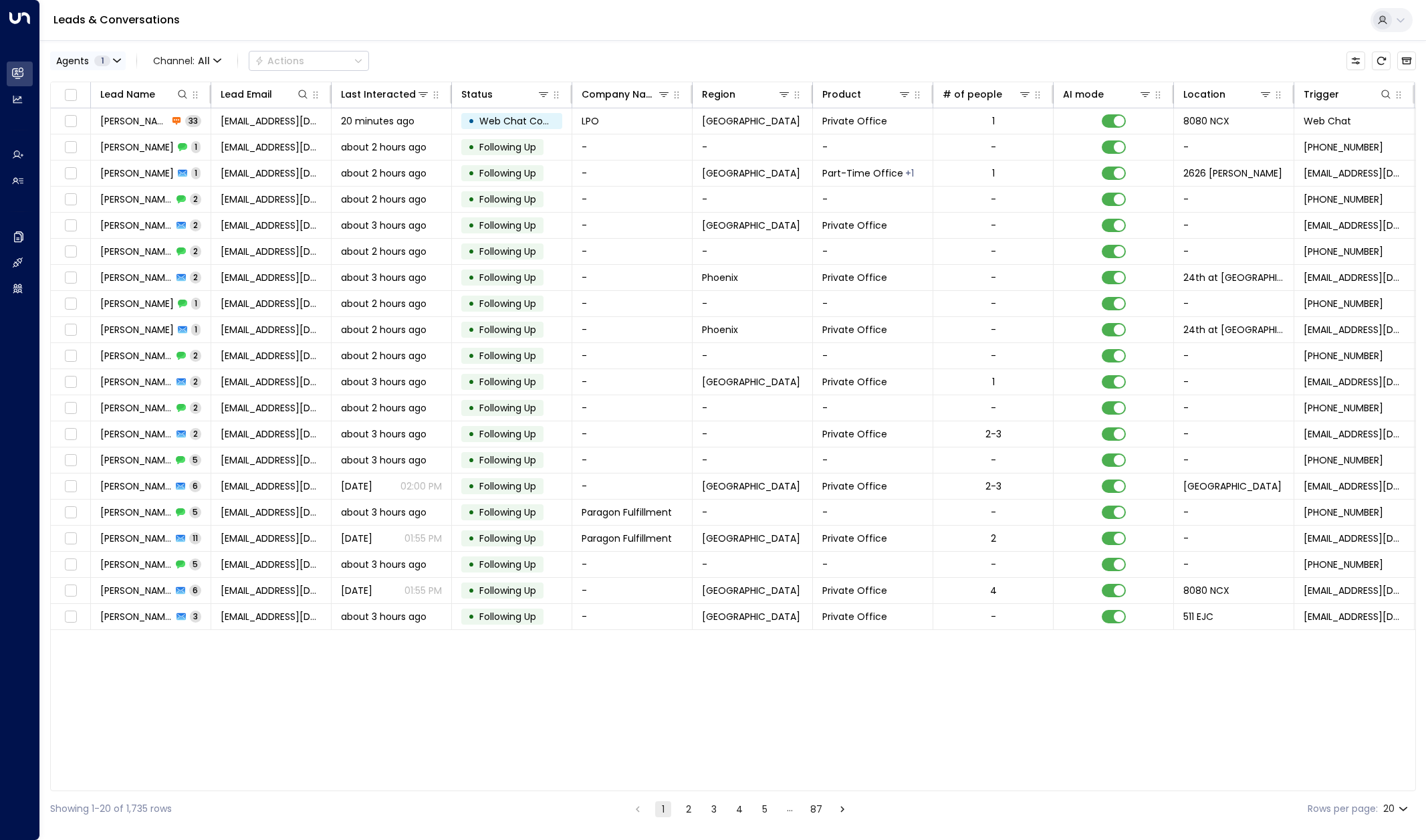
click at [117, 60] on icon "button" at bounding box center [117, 60] width 8 height 8
click at [529, 56] on div at bounding box center [713, 420] width 1426 height 840
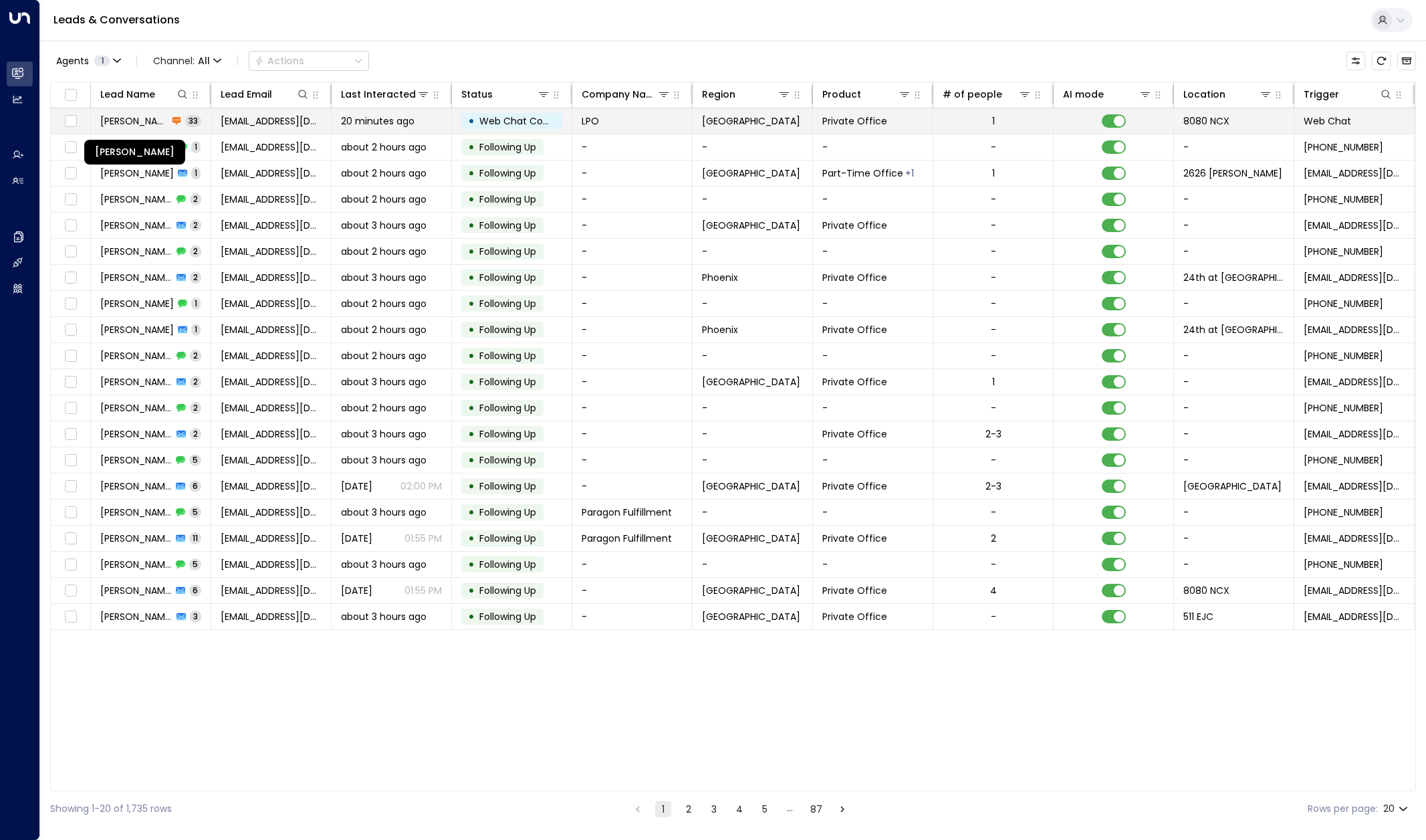
click at [145, 120] on span "Tosha Bontrager" at bounding box center [134, 121] width 67 height 13
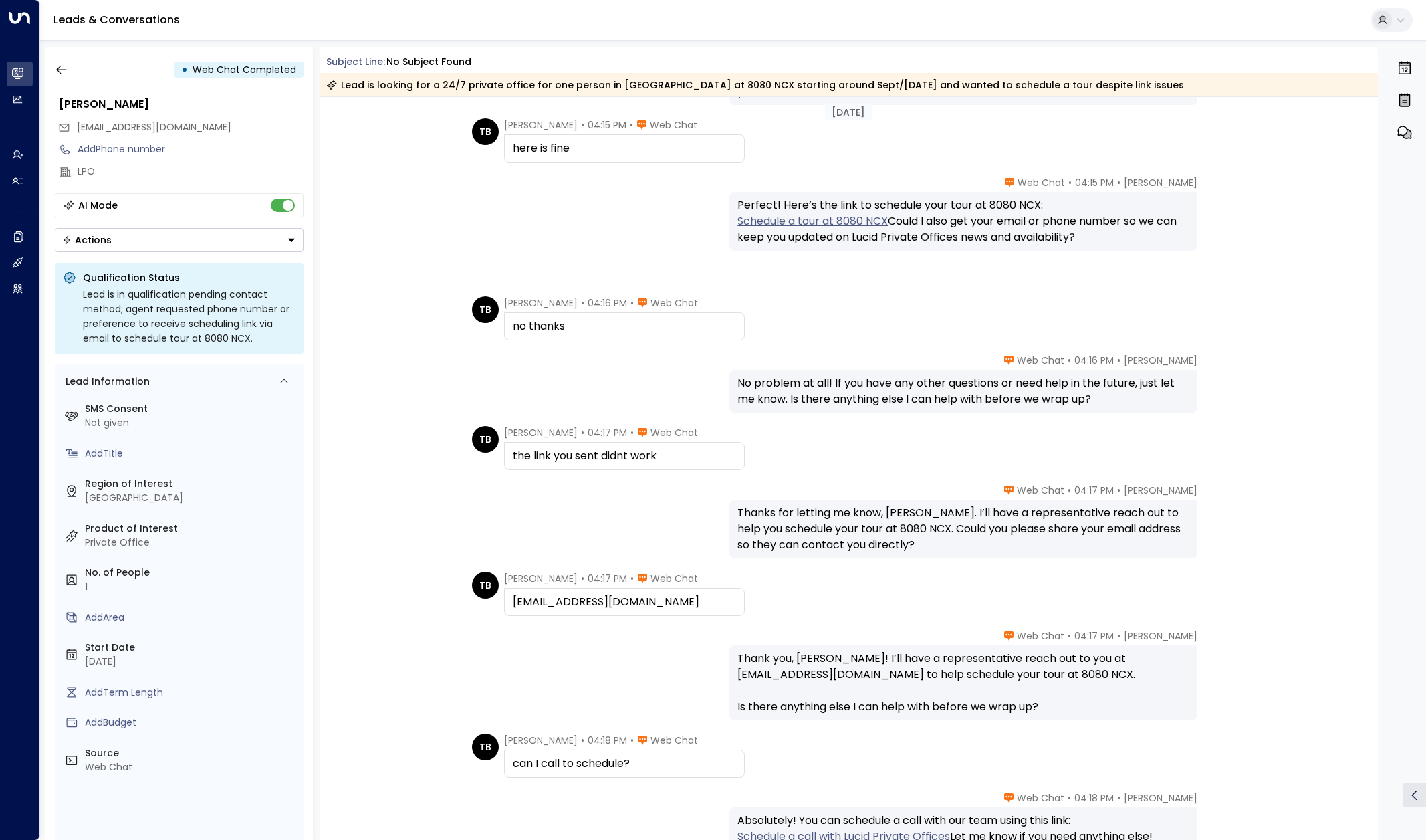
scroll to position [3340, 0]
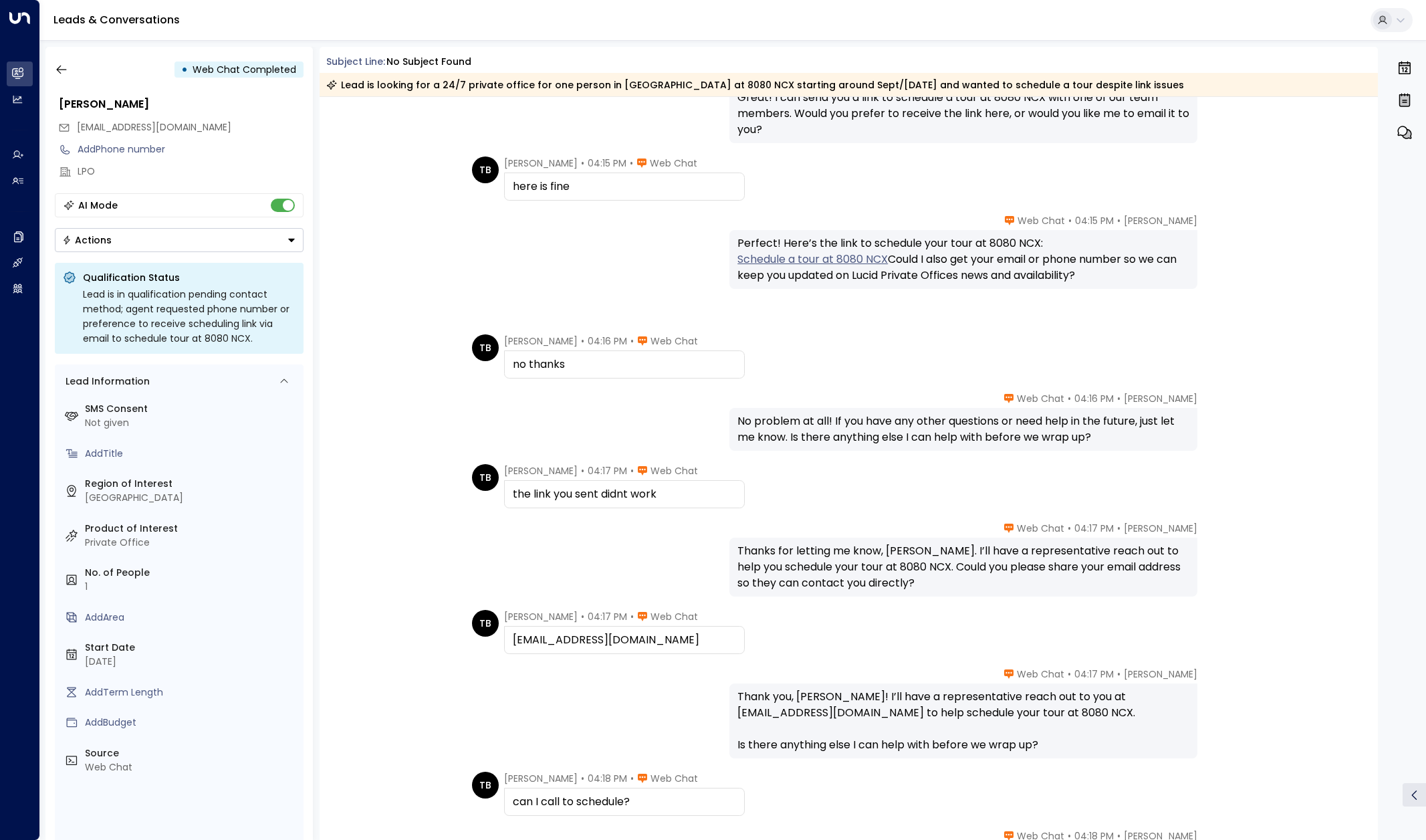
click at [860, 261] on link "Schedule a tour at 8080 NCX" at bounding box center [813, 259] width 150 height 16
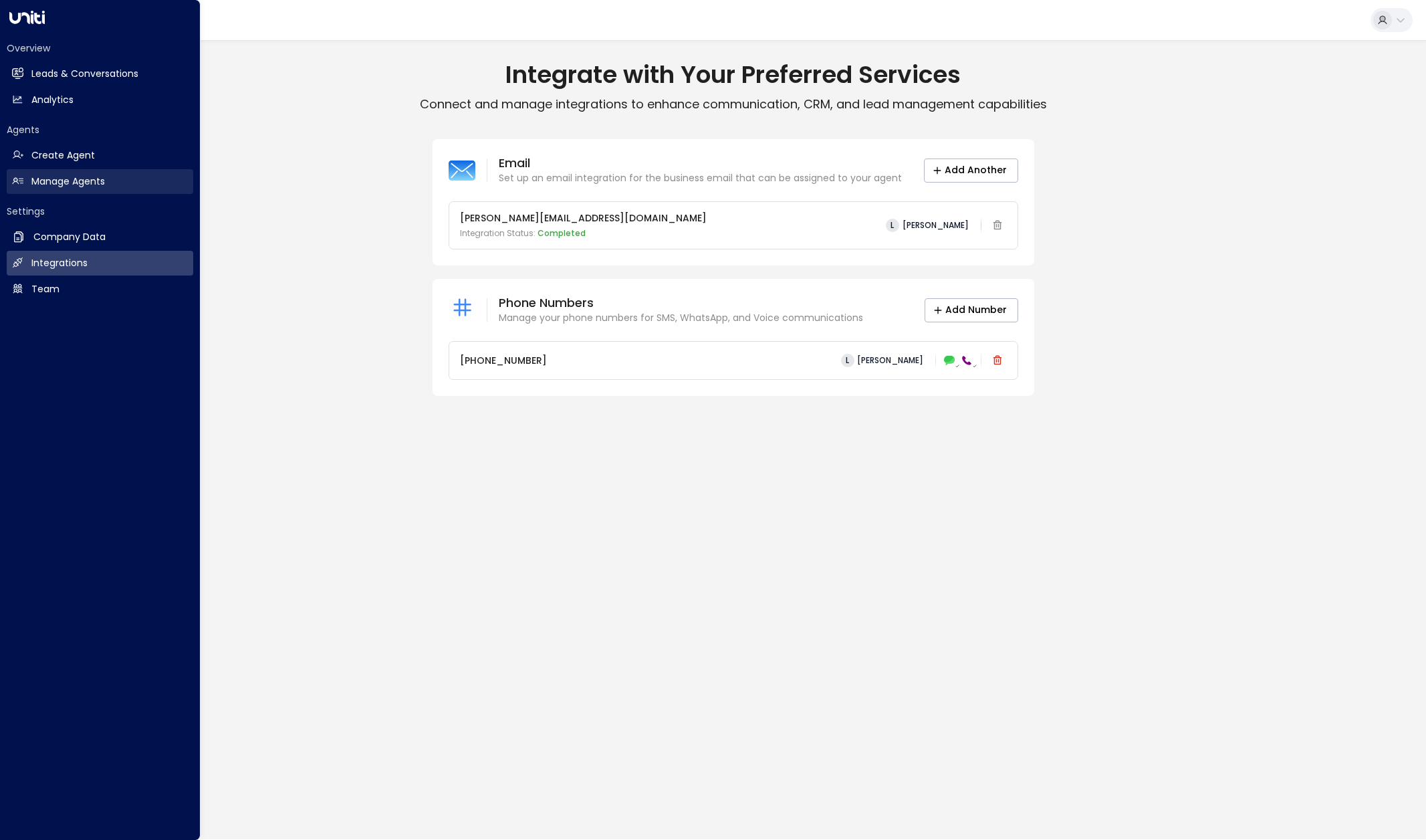
click at [79, 173] on link "Manage Agents Manage Agents" at bounding box center [100, 181] width 187 height 25
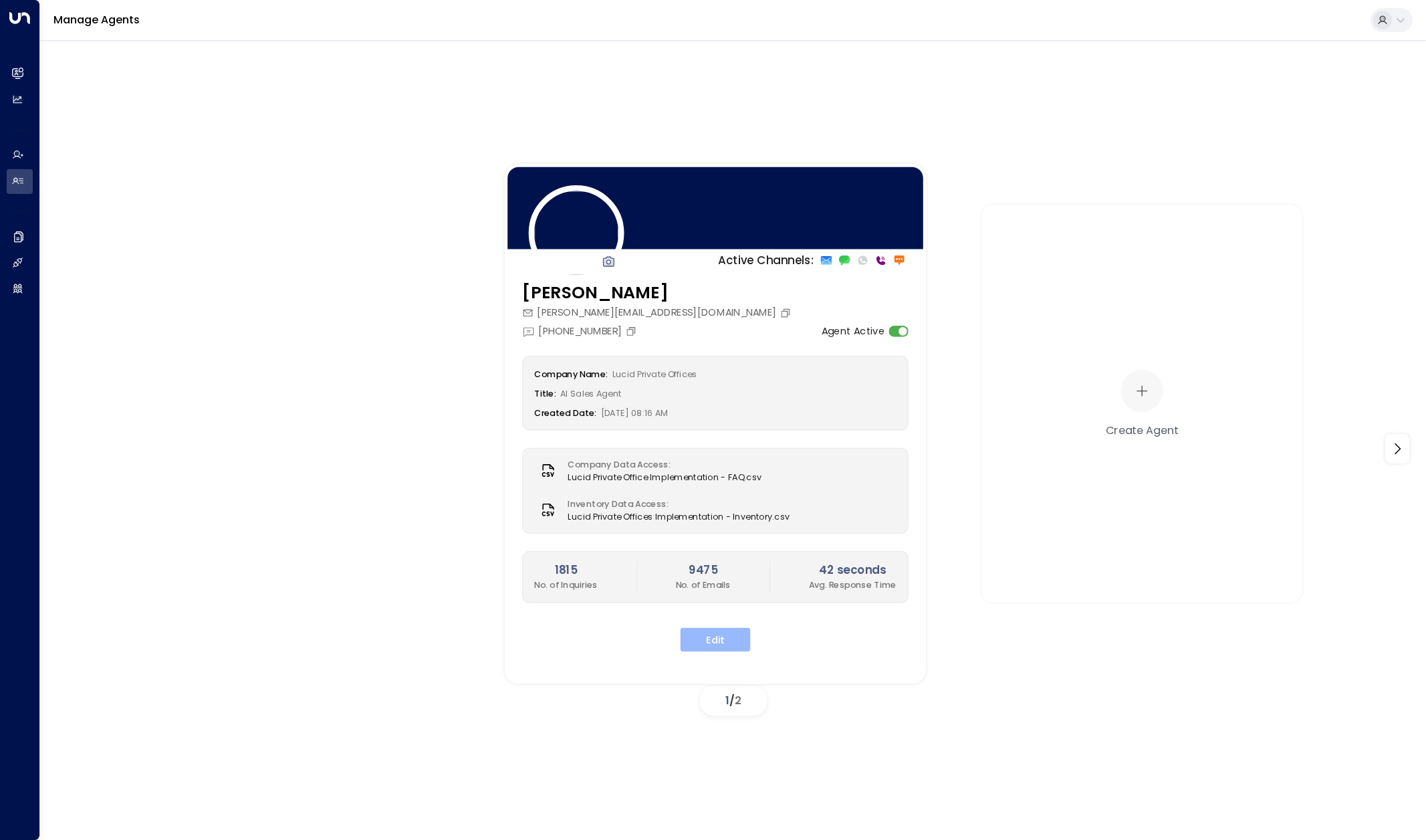
click at [724, 642] on button "Edit" at bounding box center [716, 639] width 70 height 24
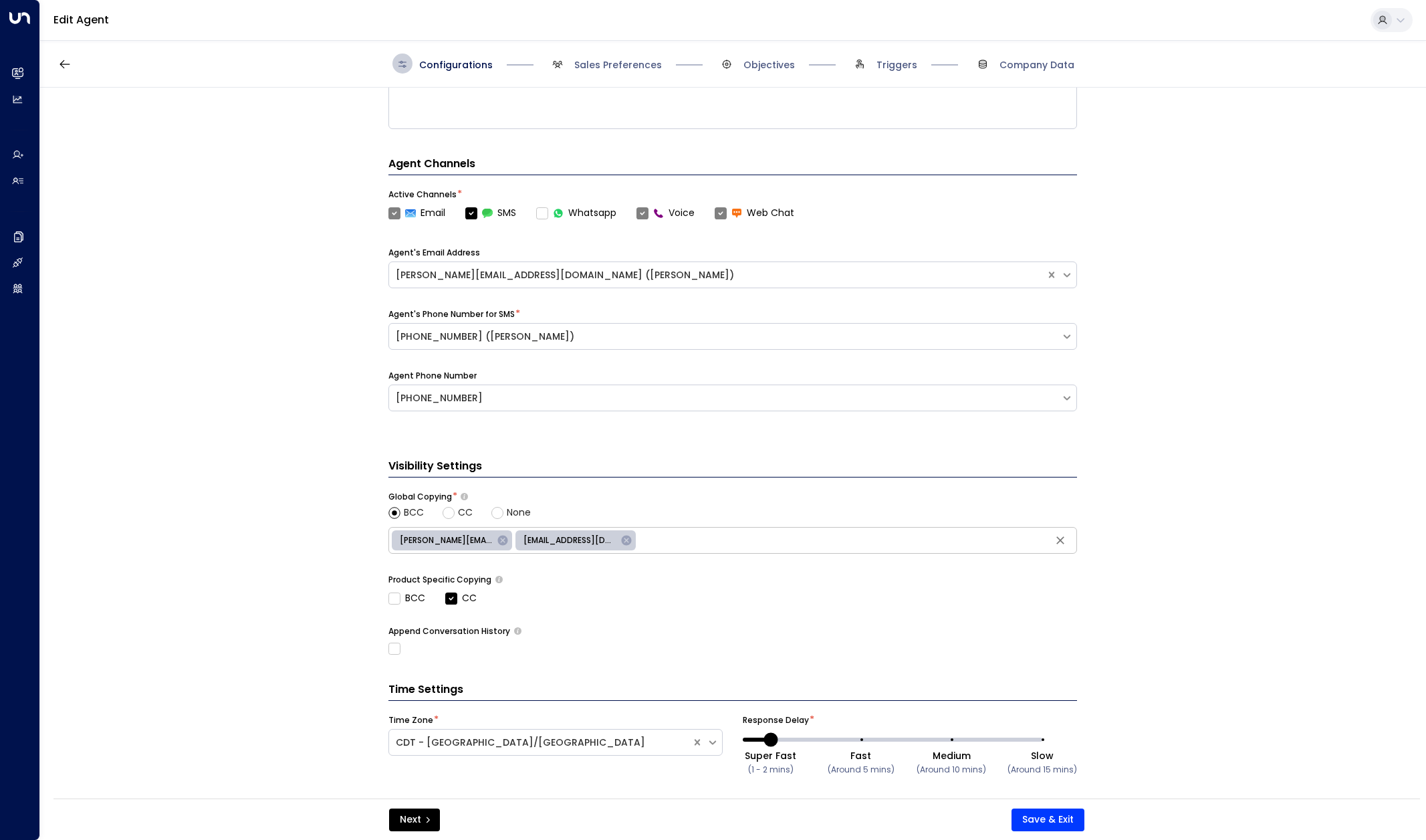
scroll to position [340, 0]
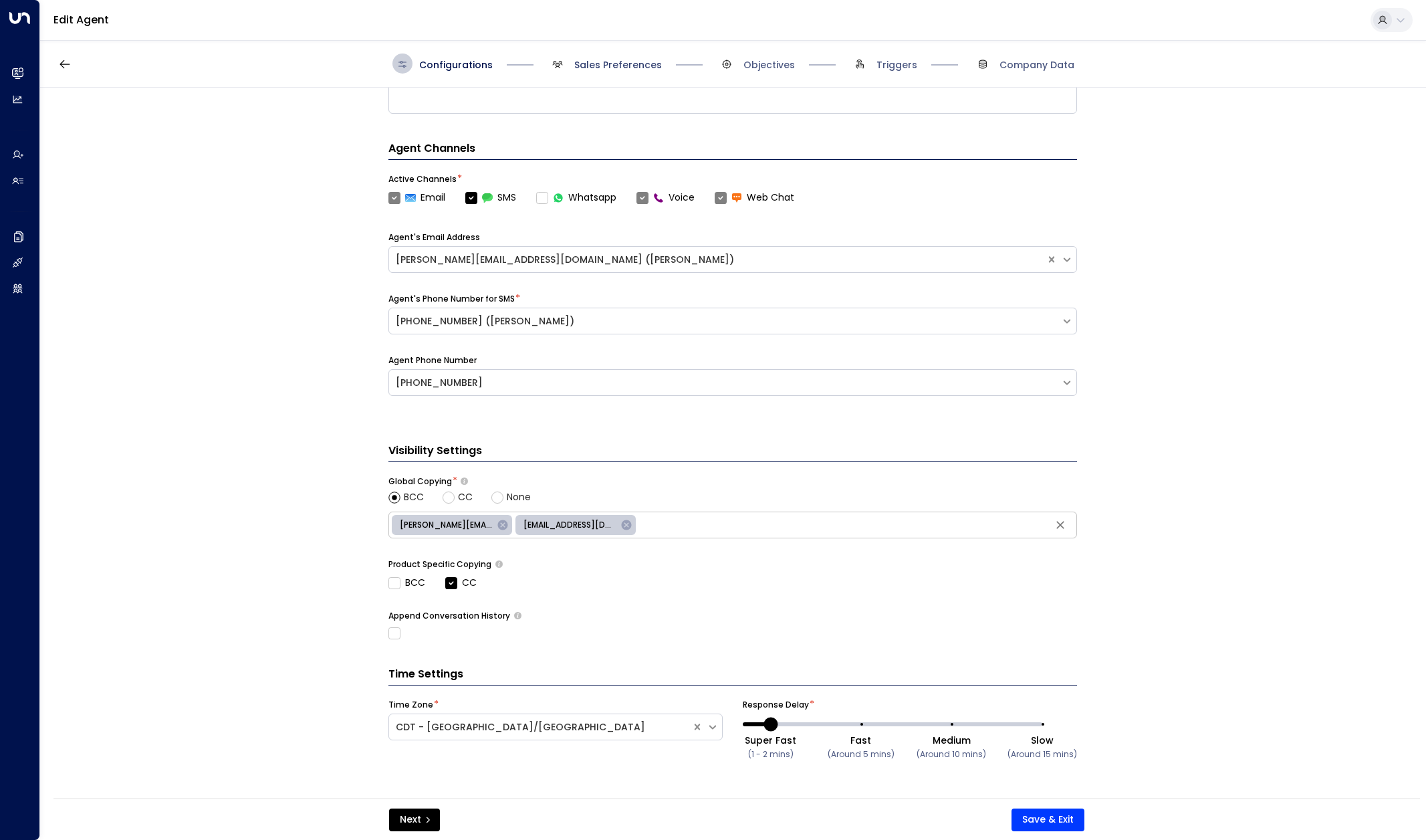
click at [640, 67] on span "Sales Preferences" at bounding box center [618, 65] width 88 height 13
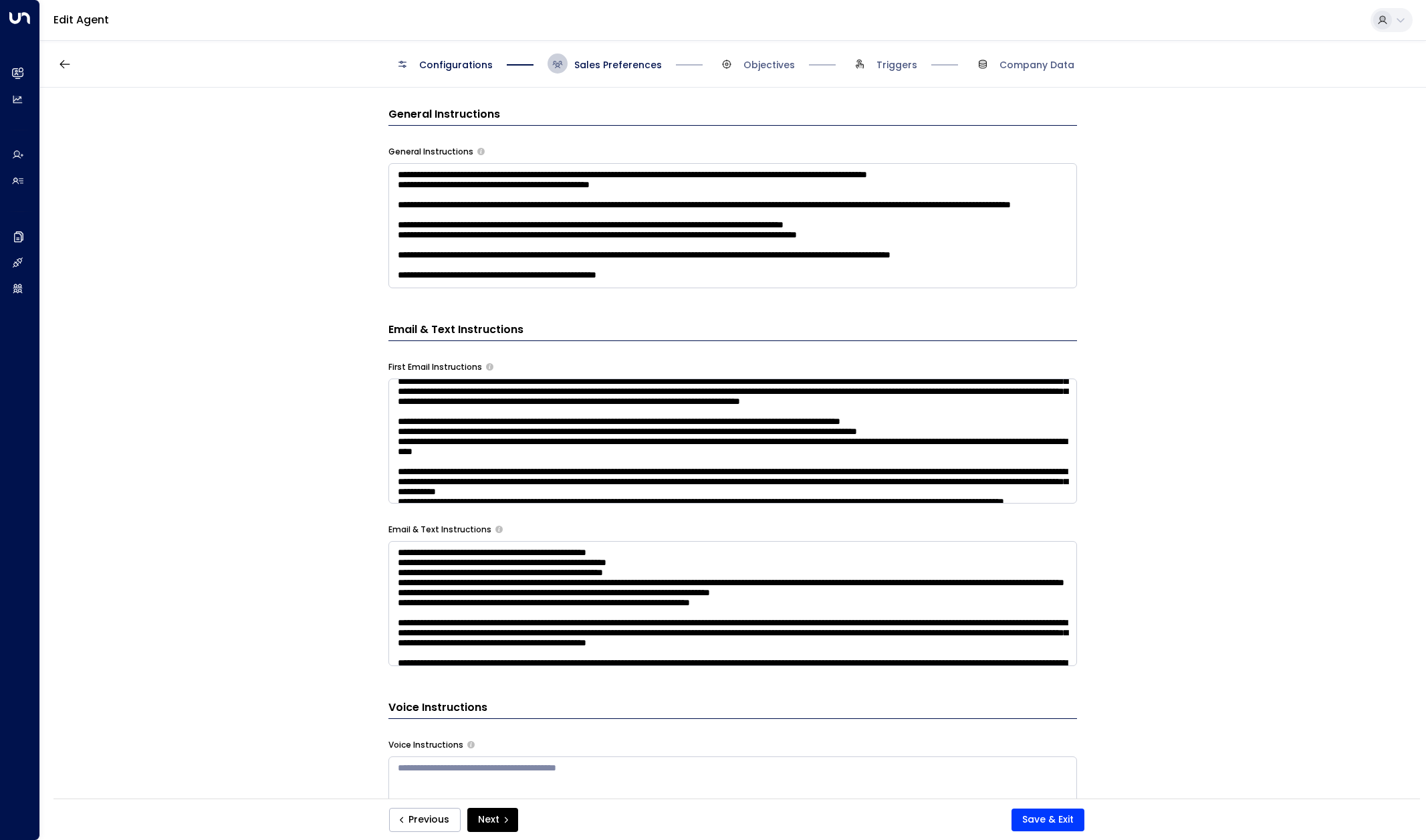
scroll to position [0, 0]
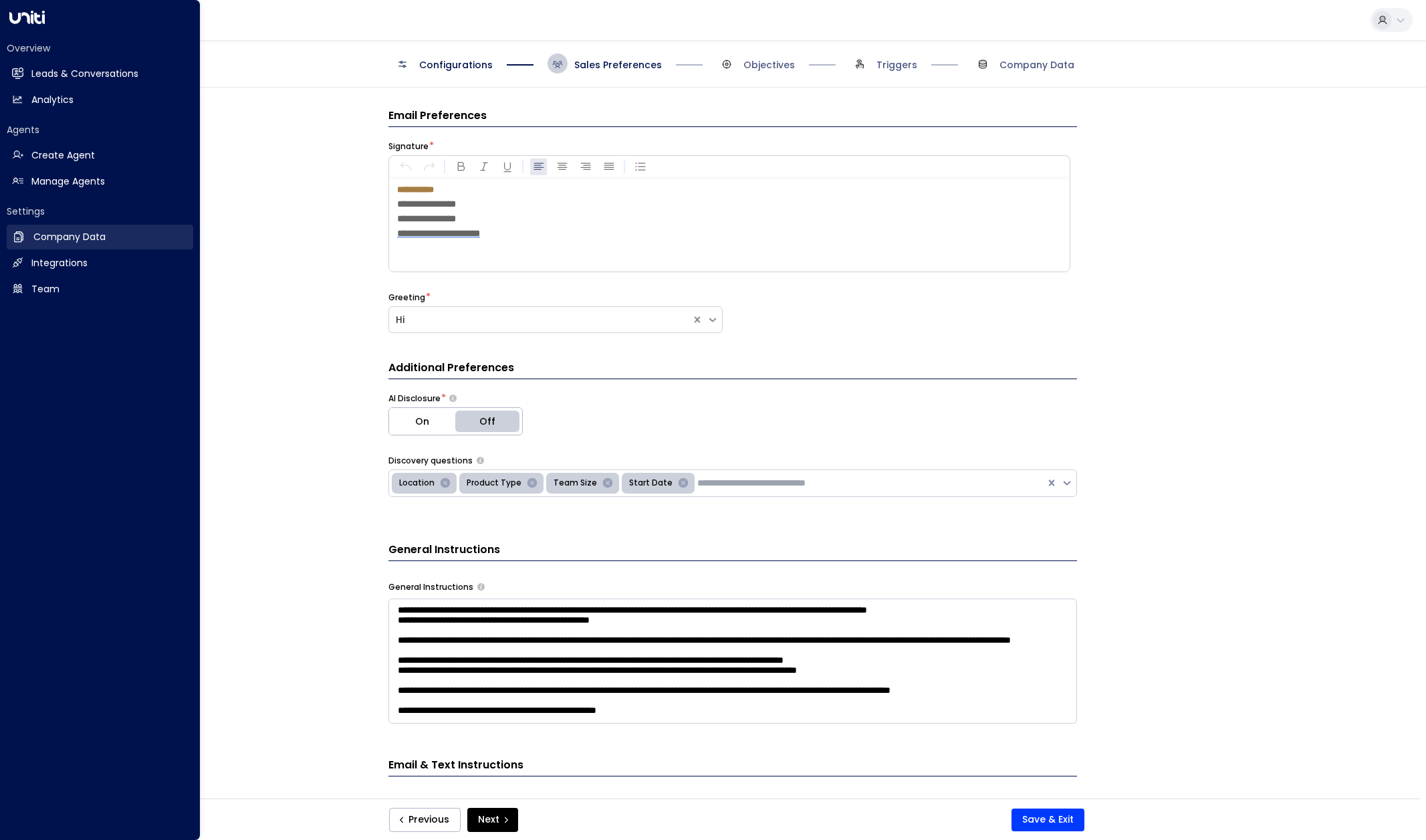
click at [91, 234] on h2 "Company Data" at bounding box center [70, 237] width 72 height 14
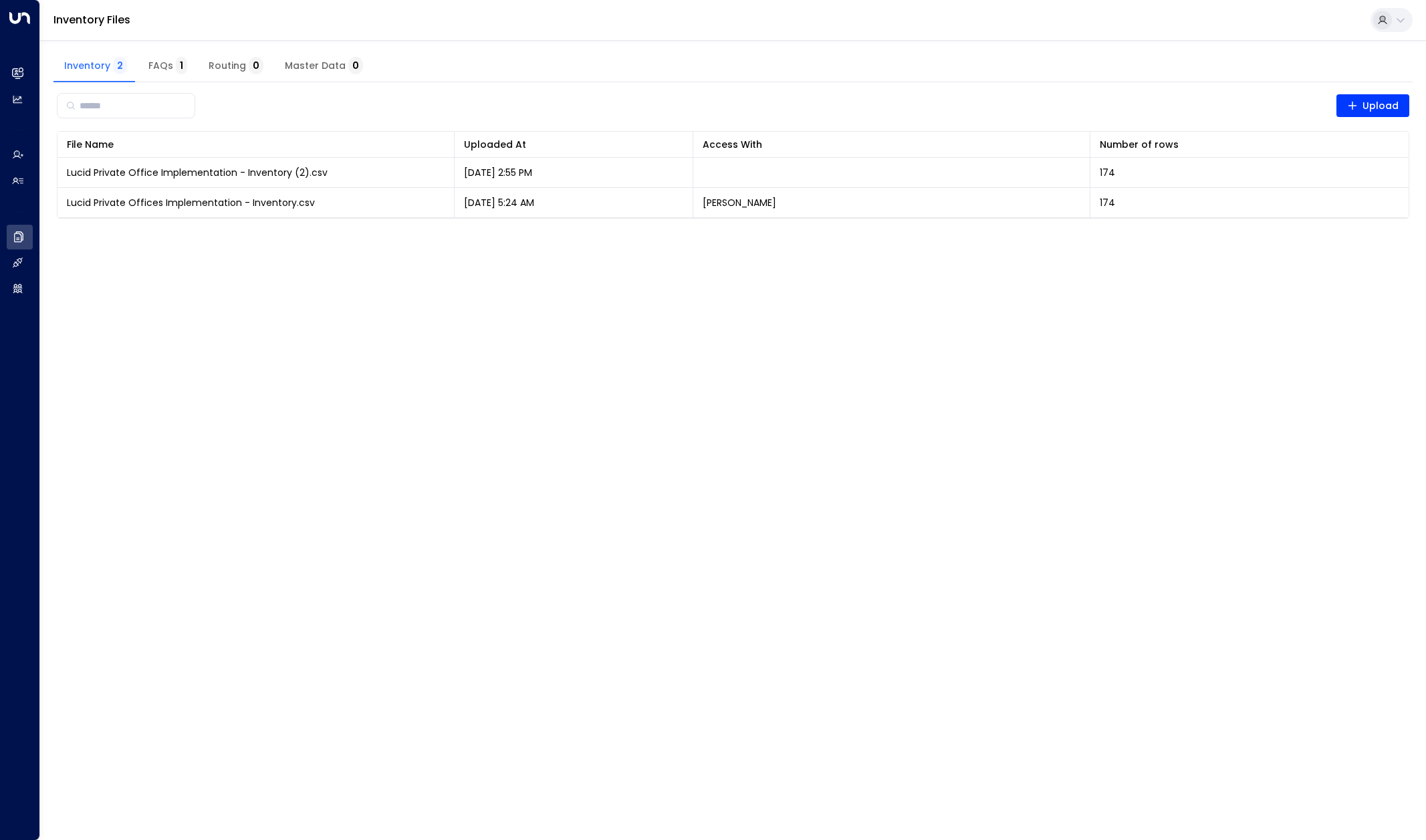
click at [158, 70] on span "FAQs 1" at bounding box center [167, 66] width 39 height 12
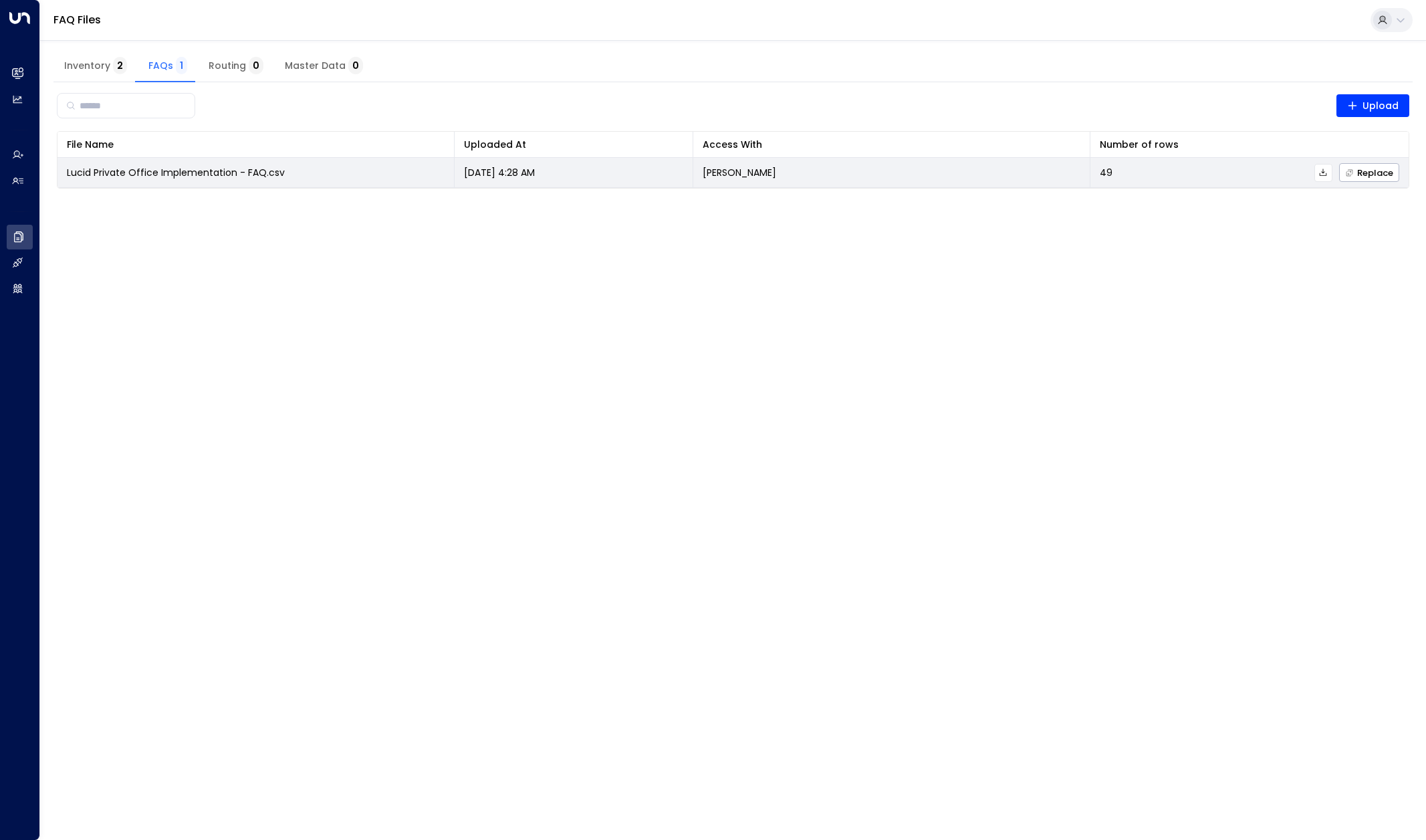
click at [1319, 172] on icon at bounding box center [1323, 172] width 9 height 9
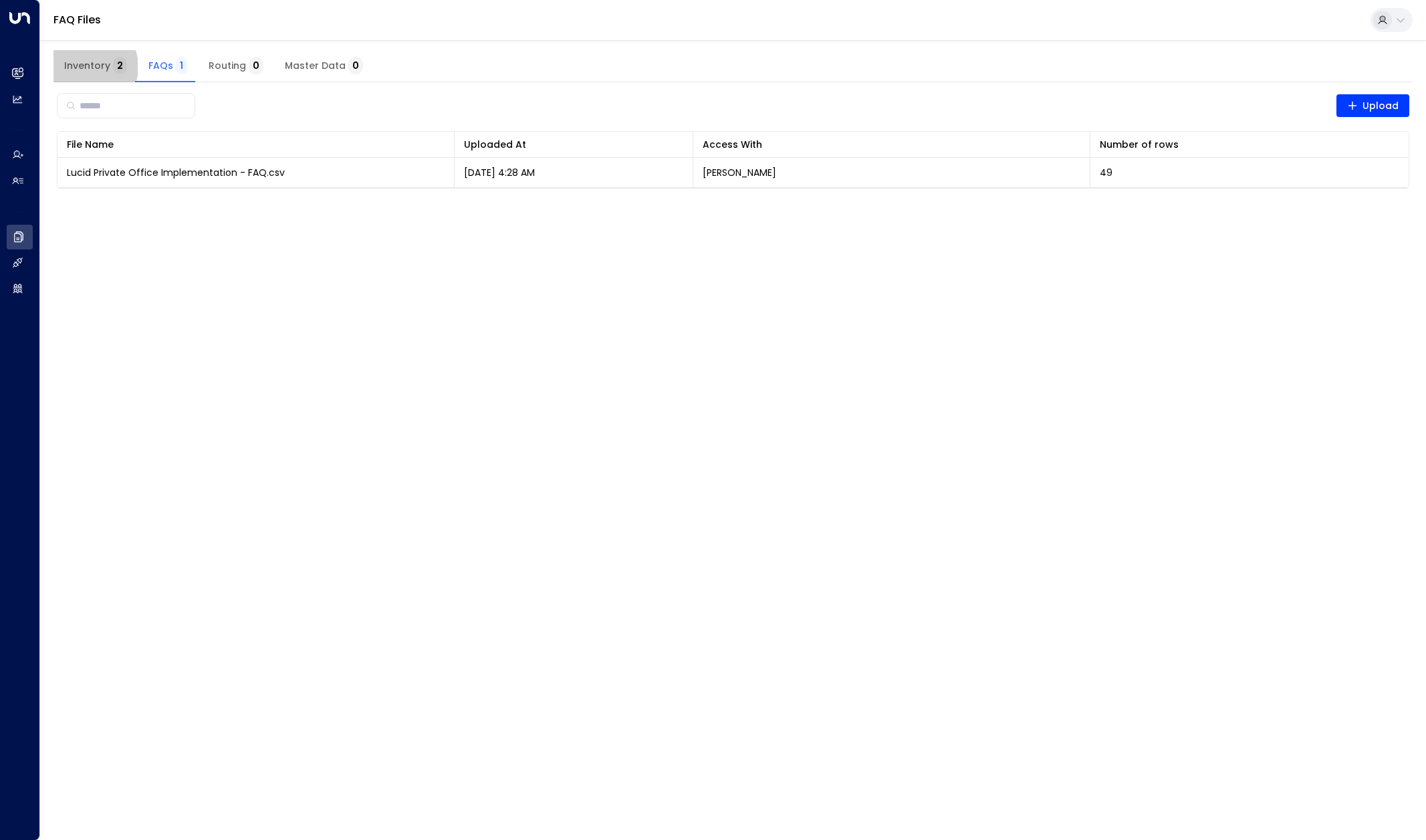
click at [86, 67] on span "Inventory 2" at bounding box center [95, 66] width 63 height 12
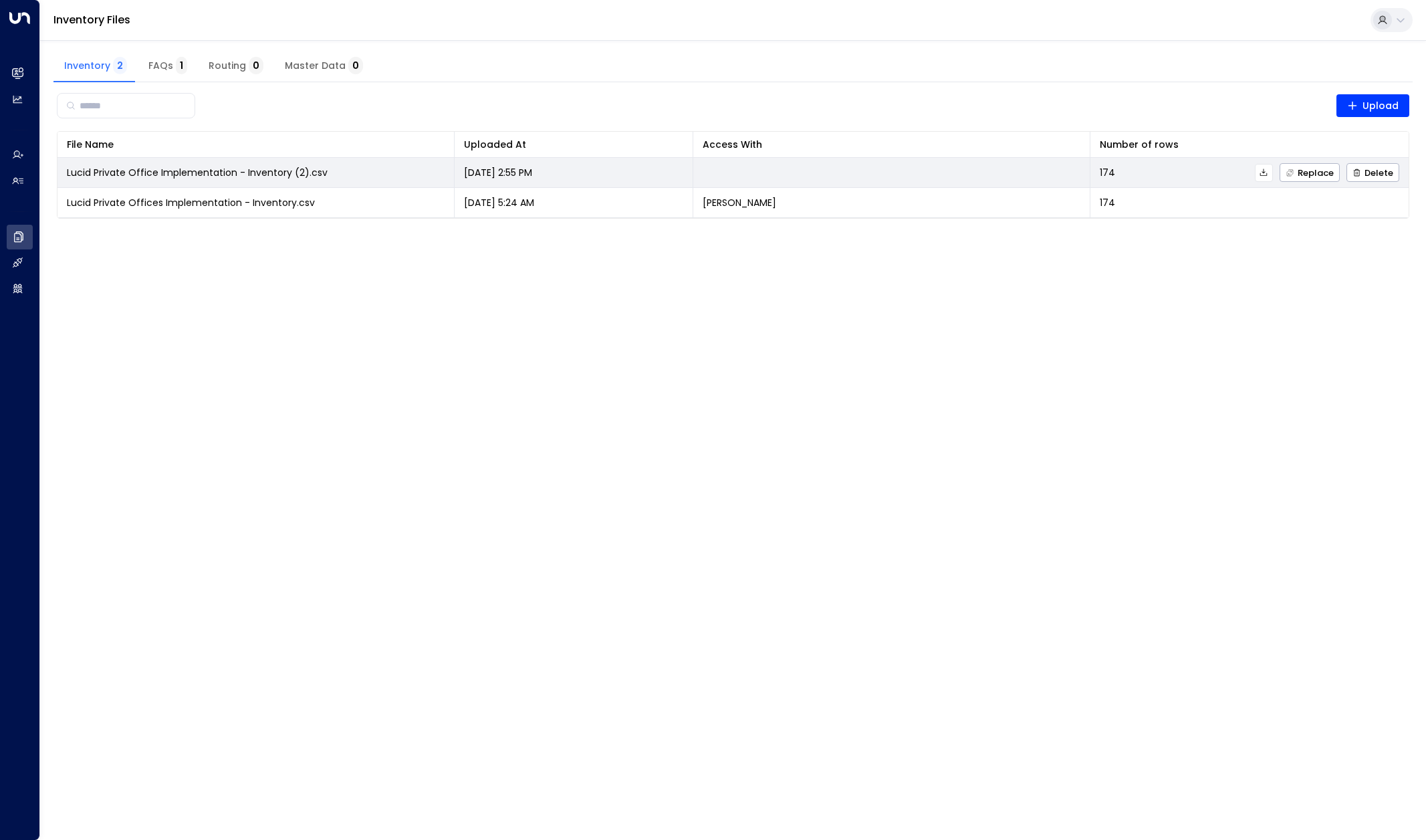
click at [766, 172] on td at bounding box center [891, 173] width 397 height 29
click at [197, 172] on span "Lucid Private Office Implementation - Inventory (2).csv" at bounding box center [197, 172] width 261 height 13
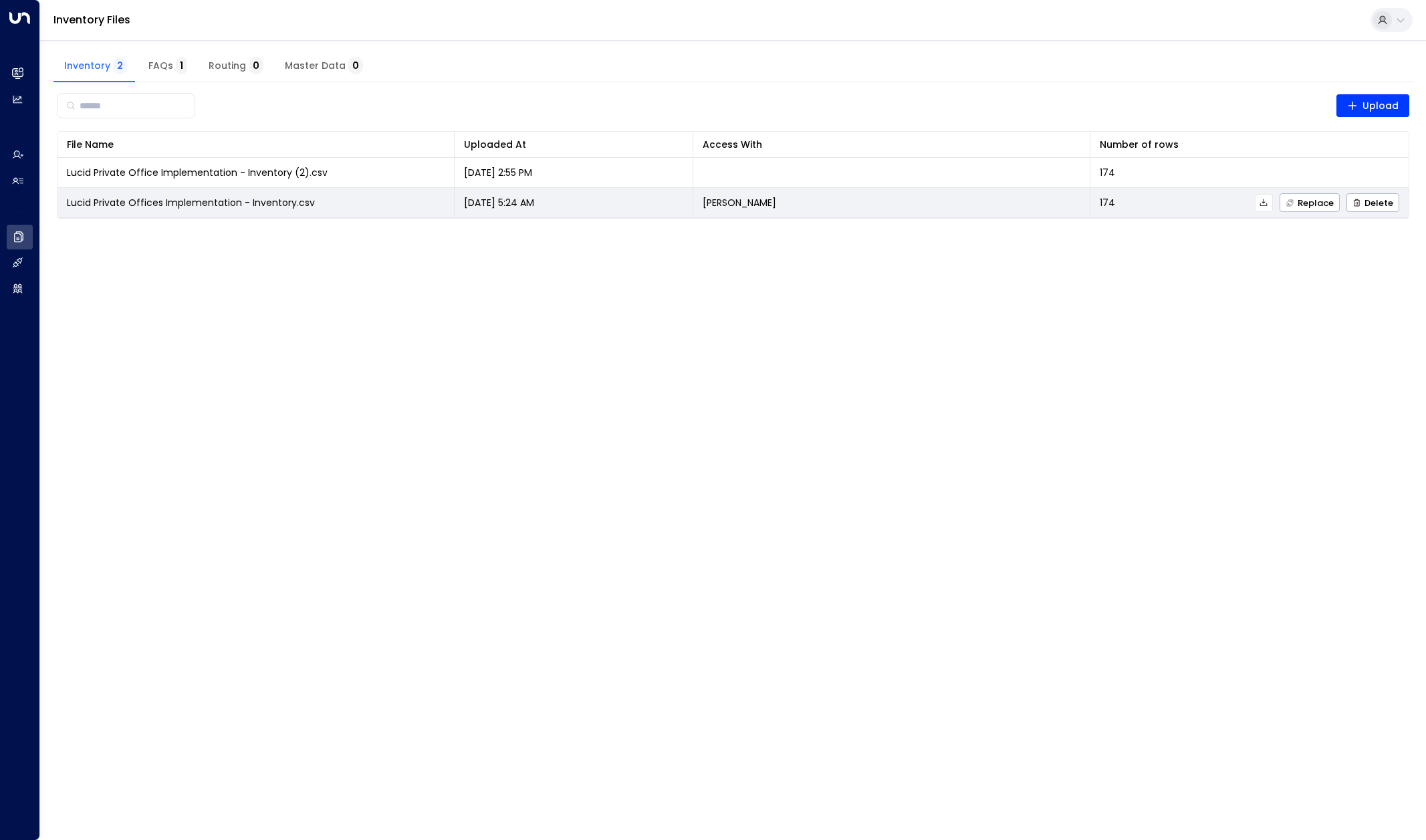
click at [1263, 205] on icon at bounding box center [1264, 202] width 7 height 7
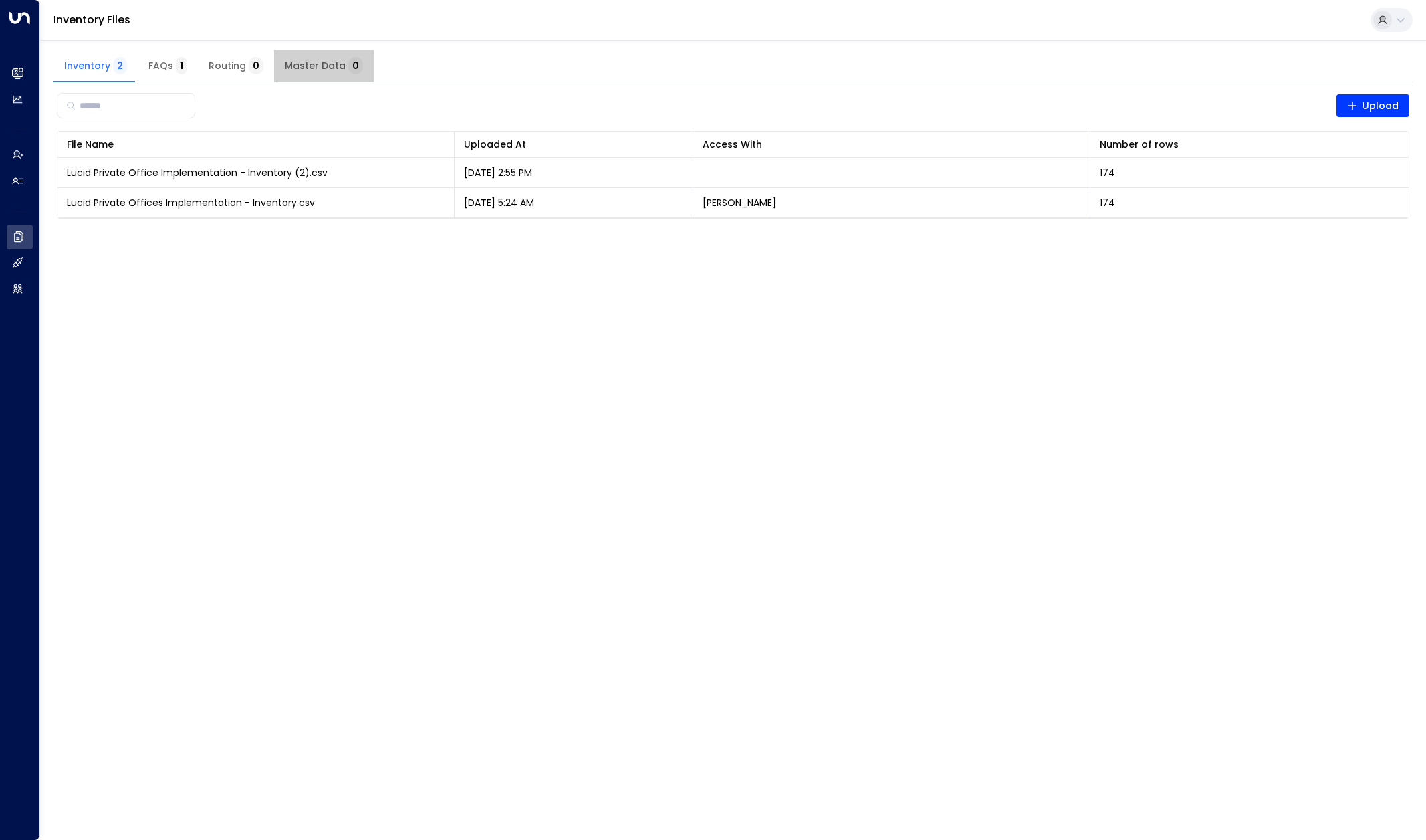
click at [322, 67] on span "Master Data 0" at bounding box center [323, 66] width 78 height 12
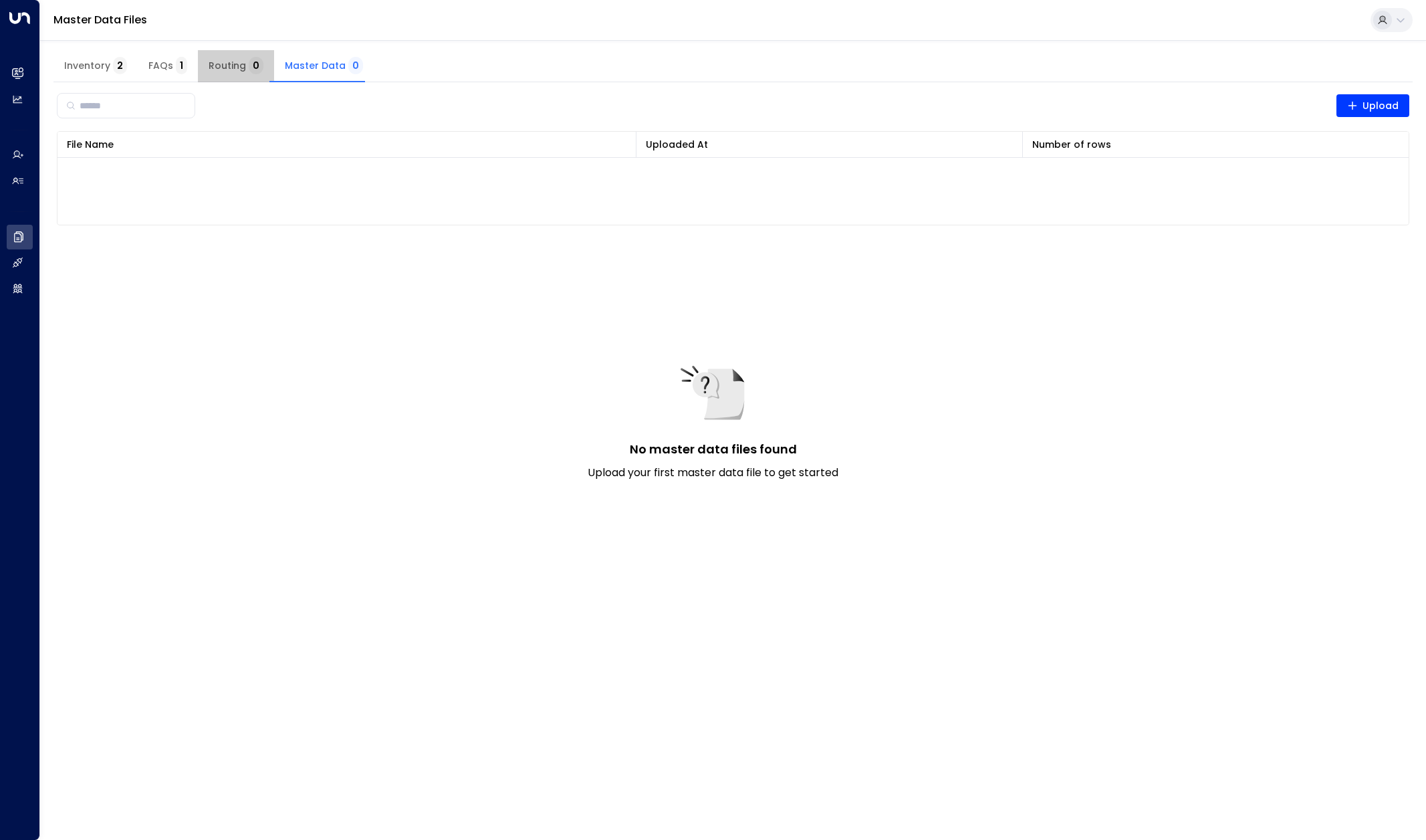
click at [249, 70] on span "0" at bounding box center [256, 65] width 15 height 18
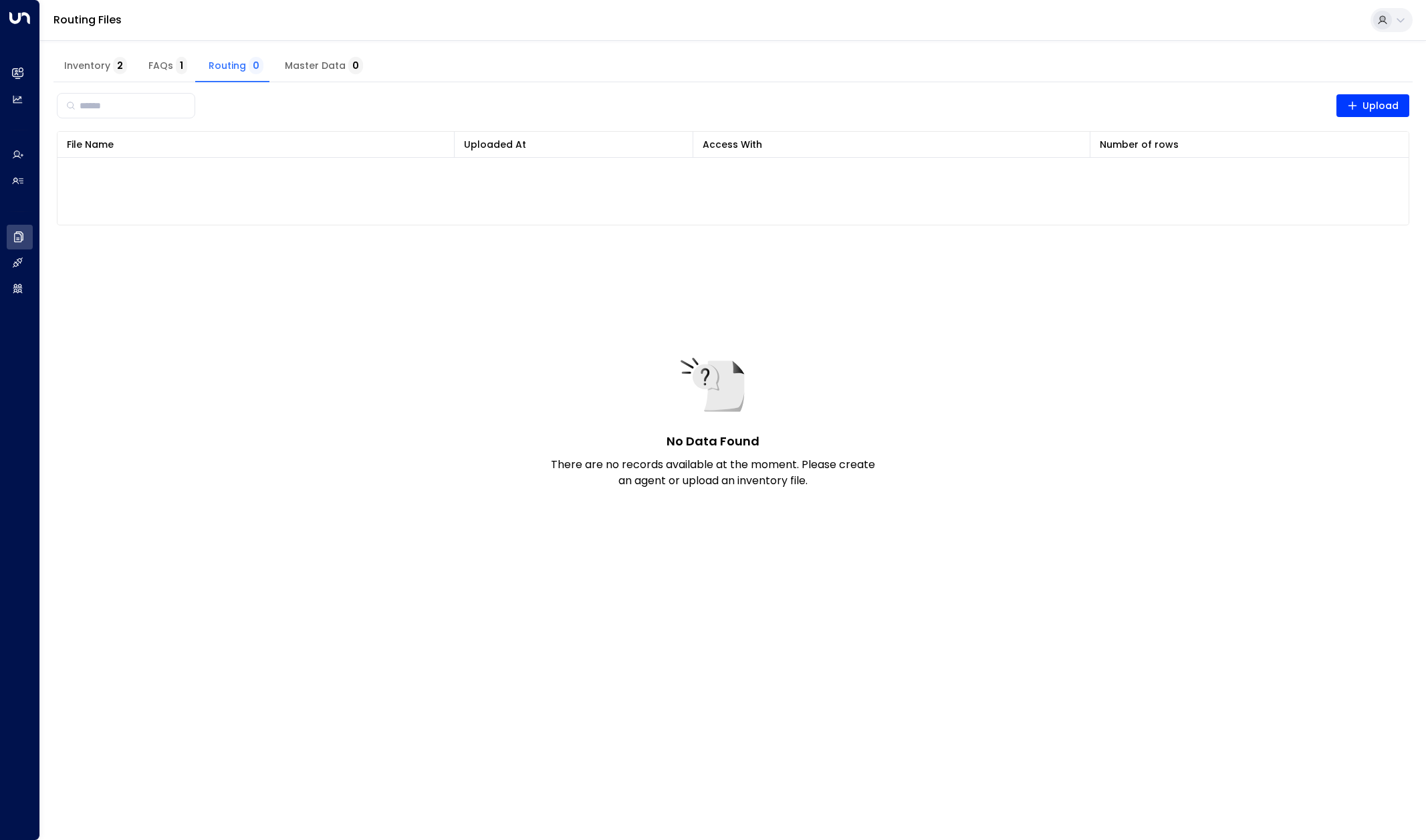
click at [89, 63] on span "Inventory 2" at bounding box center [95, 66] width 63 height 12
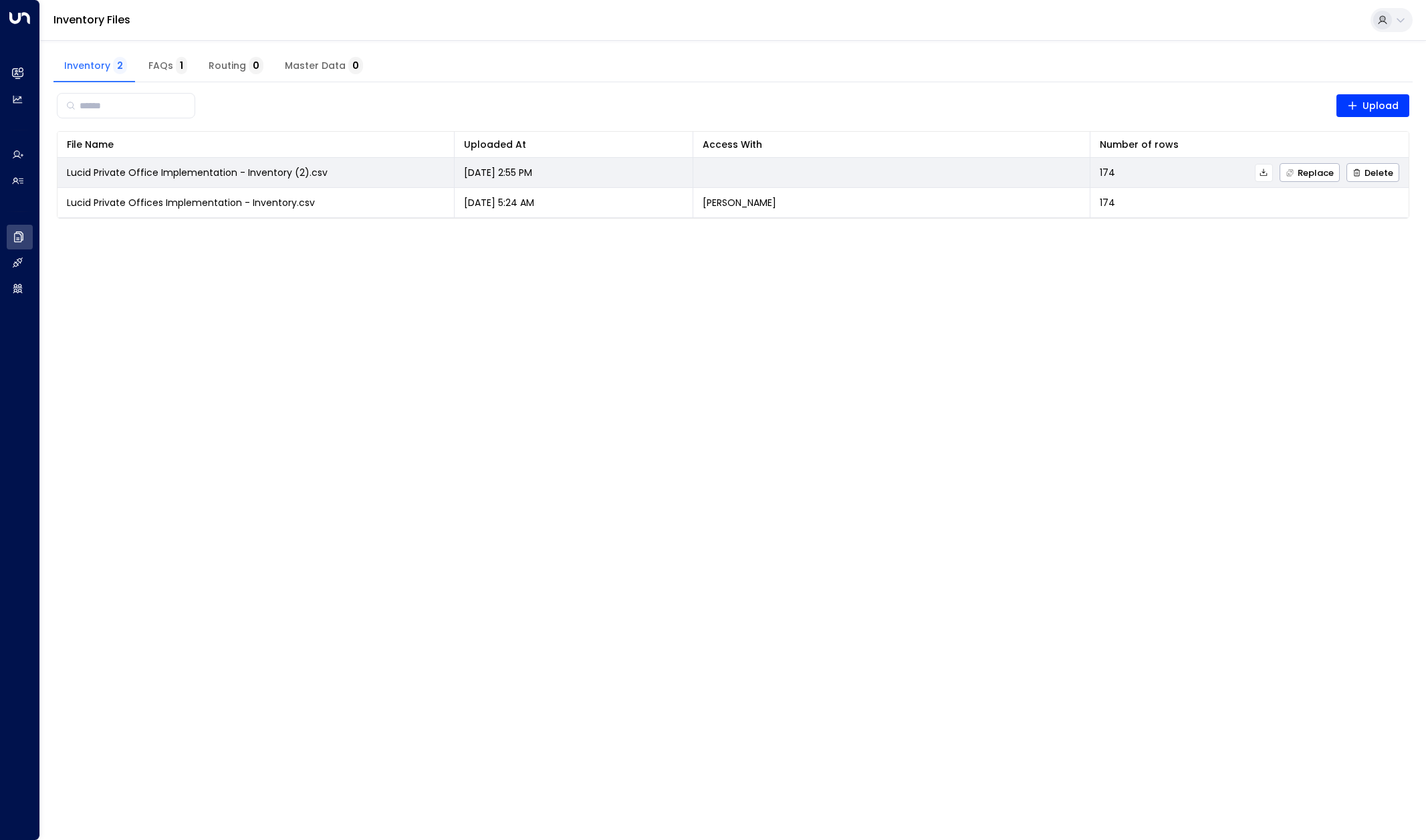
click at [1271, 170] on button at bounding box center [1264, 173] width 18 height 18
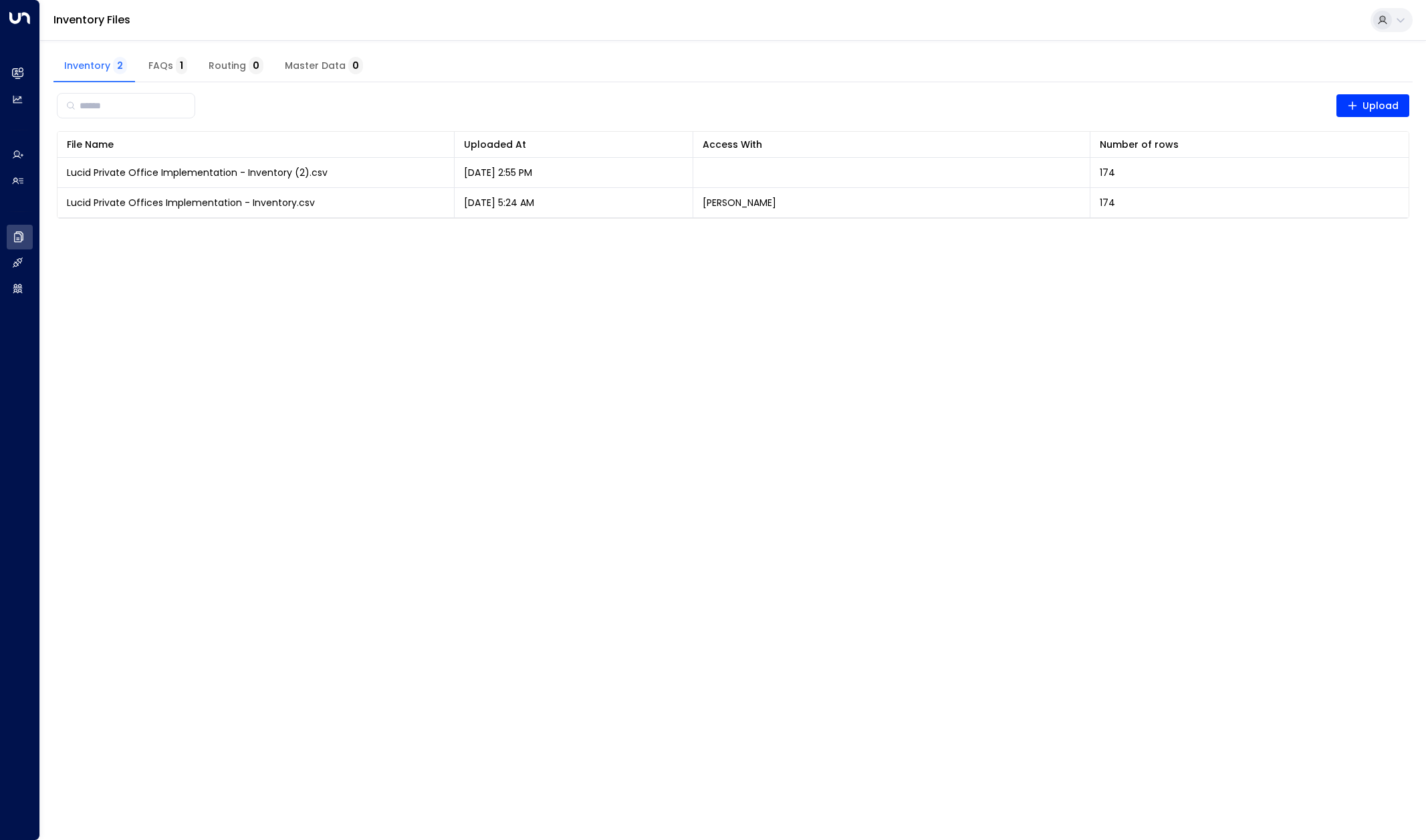
click at [167, 66] on span "FAQs 1" at bounding box center [167, 66] width 39 height 12
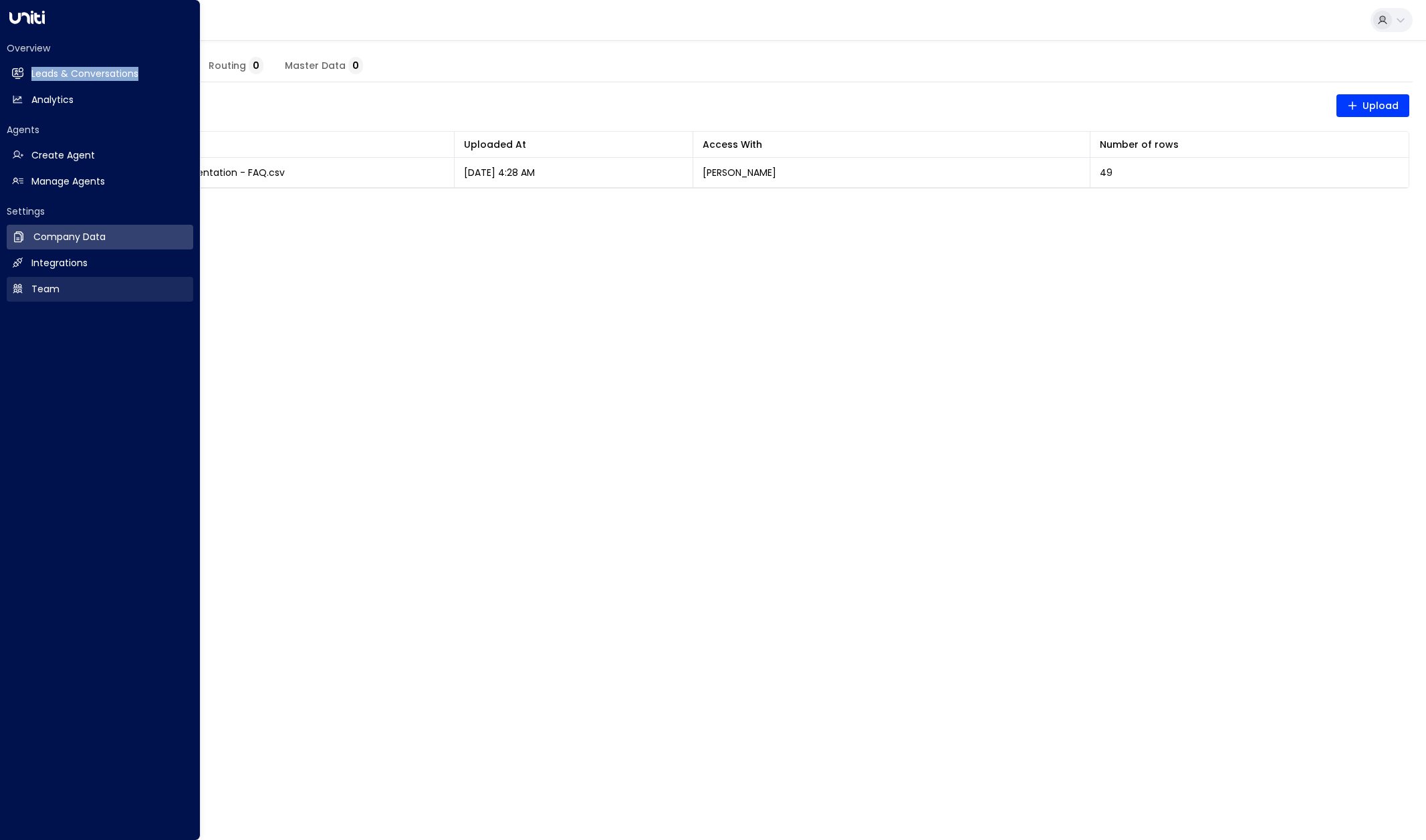
click at [78, 287] on link "Team Team" at bounding box center [100, 289] width 187 height 25
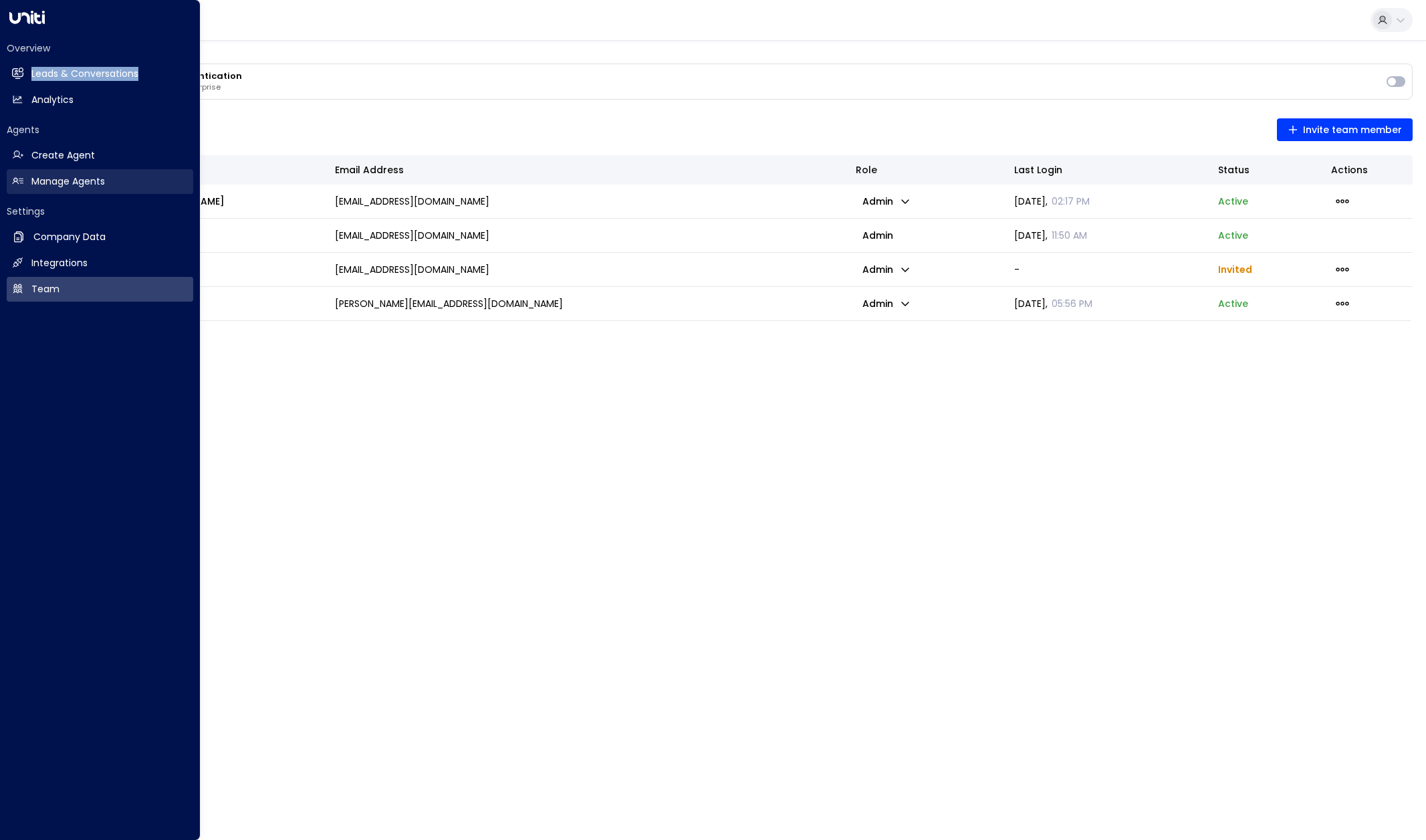
click at [122, 181] on link "Manage Agents Manage Agents" at bounding box center [100, 181] width 187 height 25
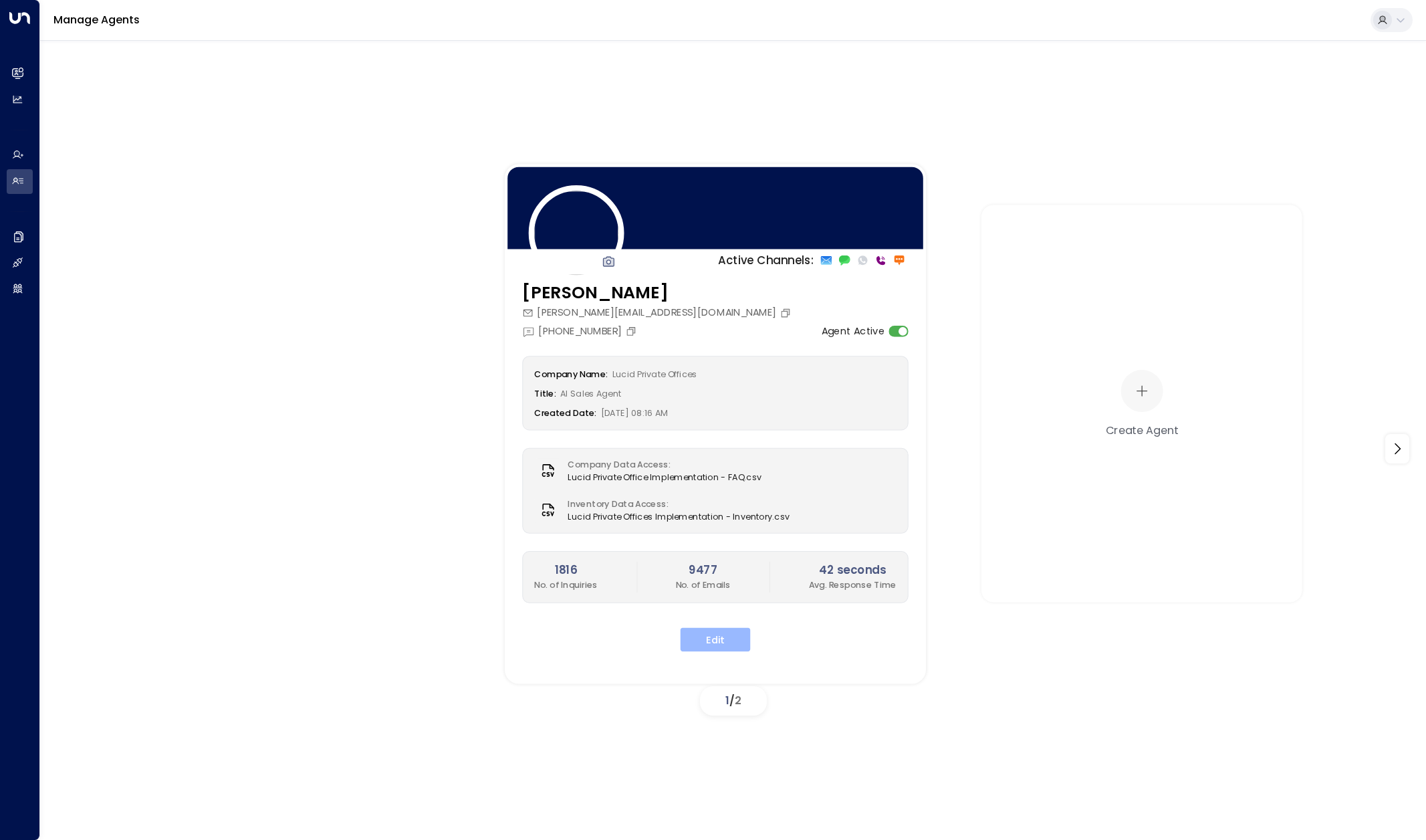
click at [724, 638] on button "Edit" at bounding box center [716, 639] width 70 height 24
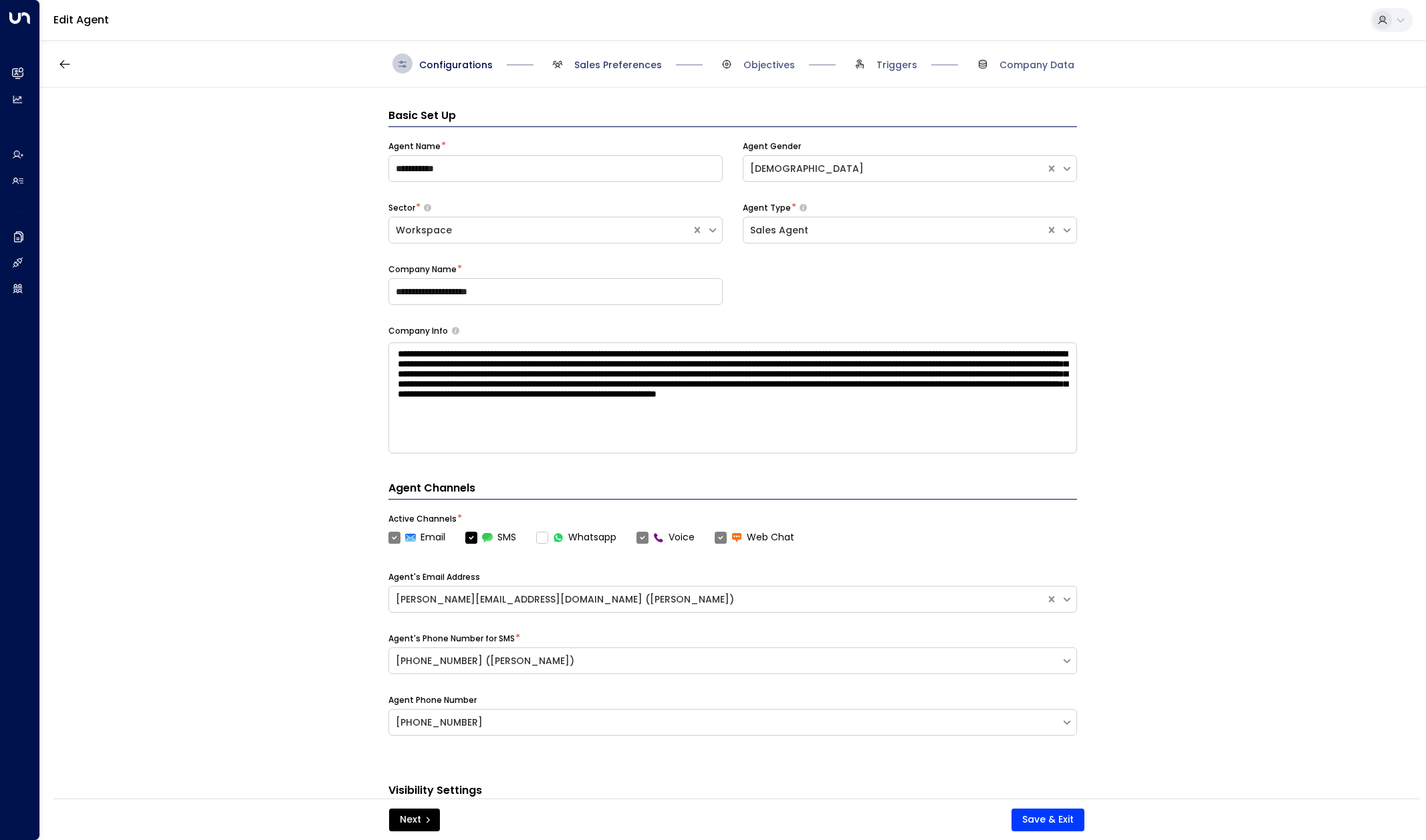
click at [599, 70] on span "Sales Preferences" at bounding box center [618, 65] width 88 height 13
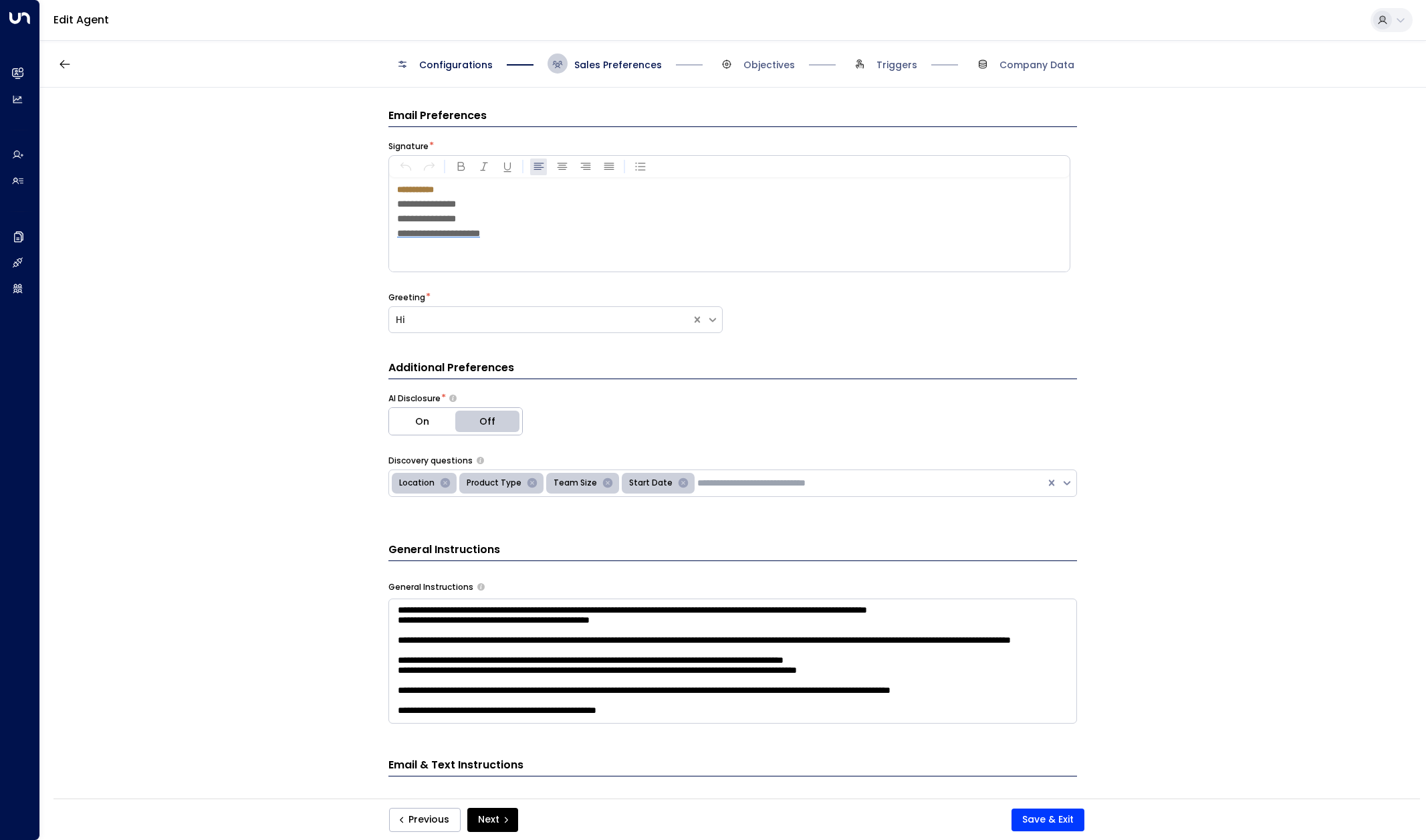
click at [474, 217] on p "**********" at bounding box center [438, 218] width 83 height 15
click at [406, 218] on span "**********" at bounding box center [426, 218] width 59 height 9
copy span "**********"
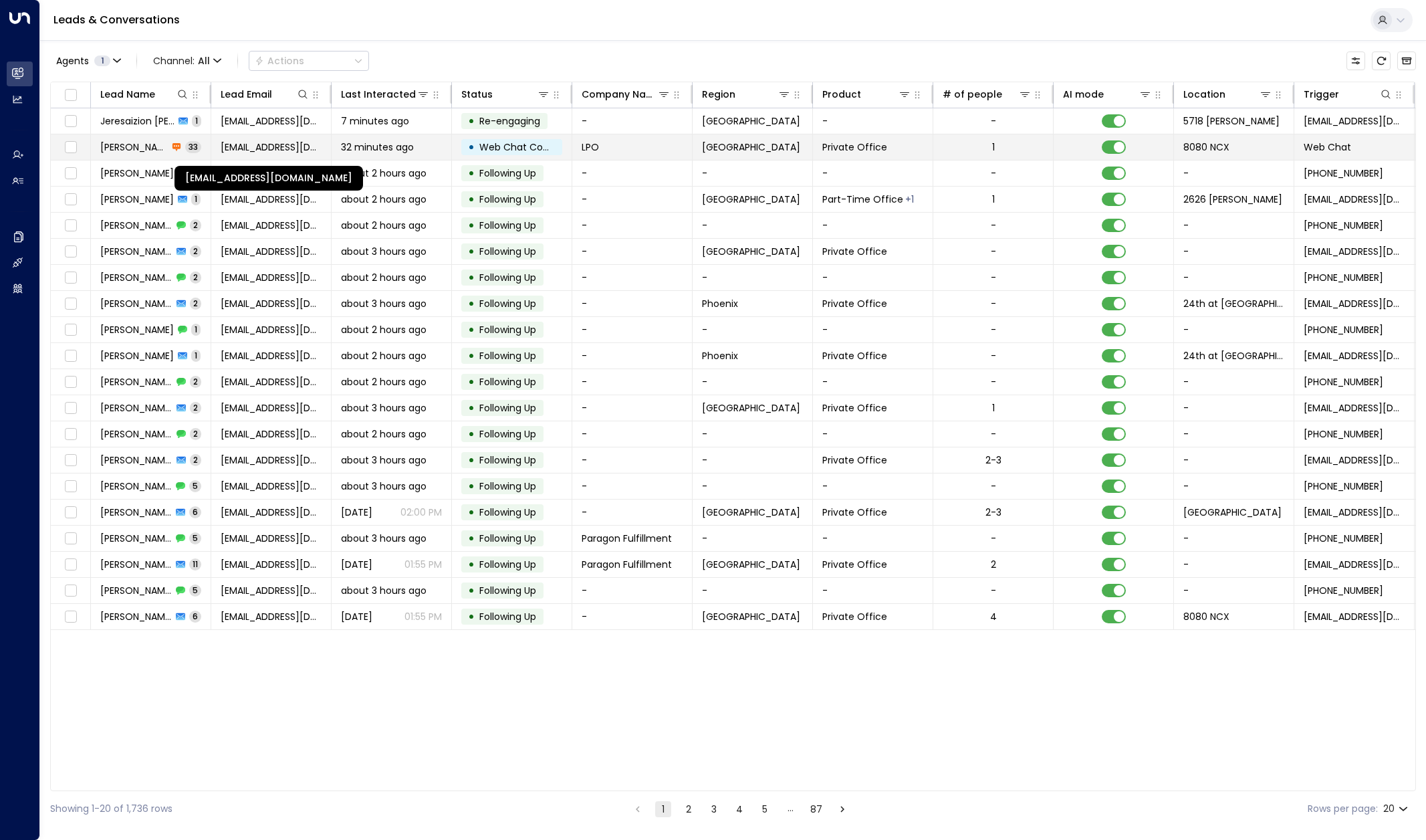
click at [273, 145] on span "tbontrager@lucidprivateoffices.com" at bounding box center [271, 147] width 101 height 13
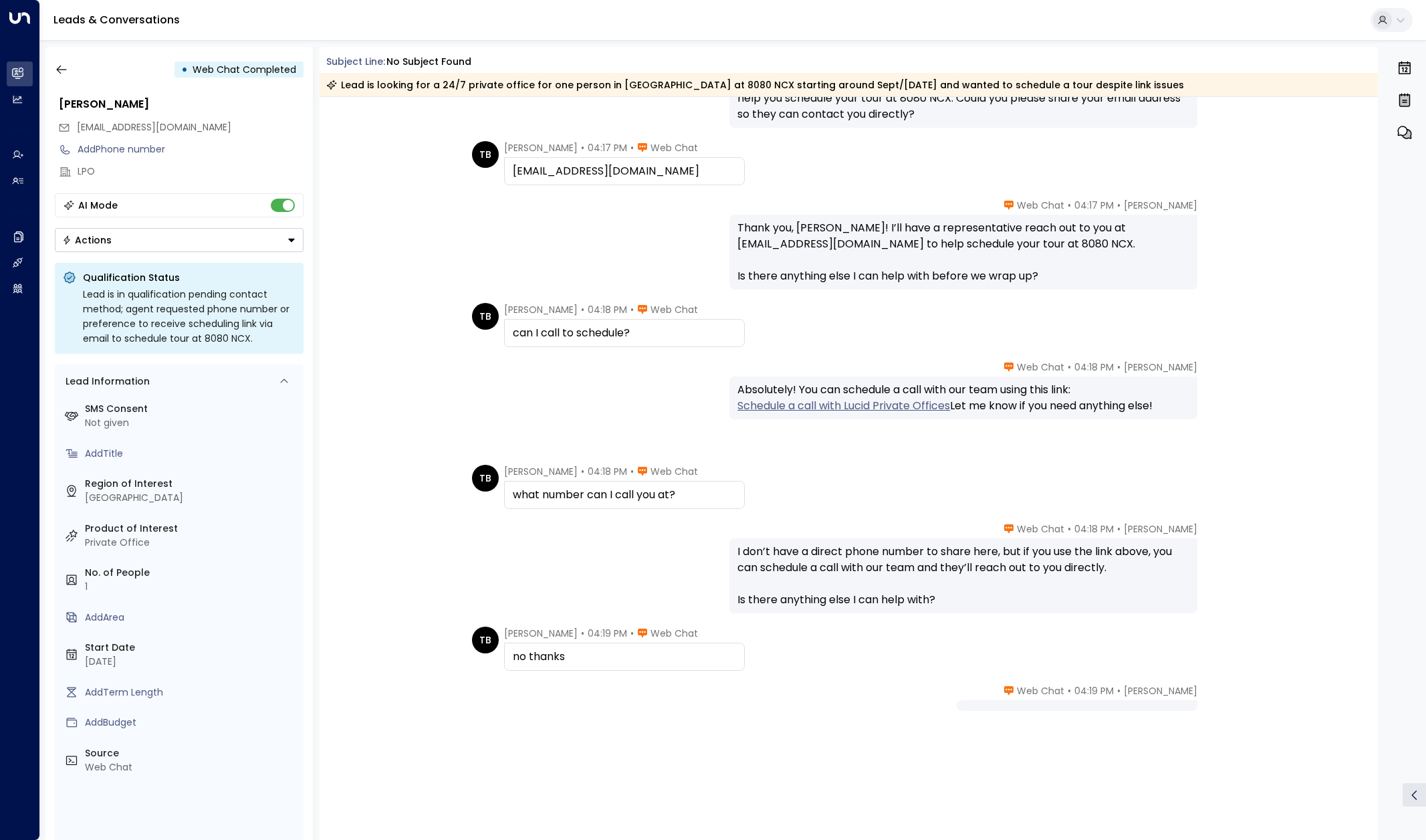
scroll to position [3382, 0]
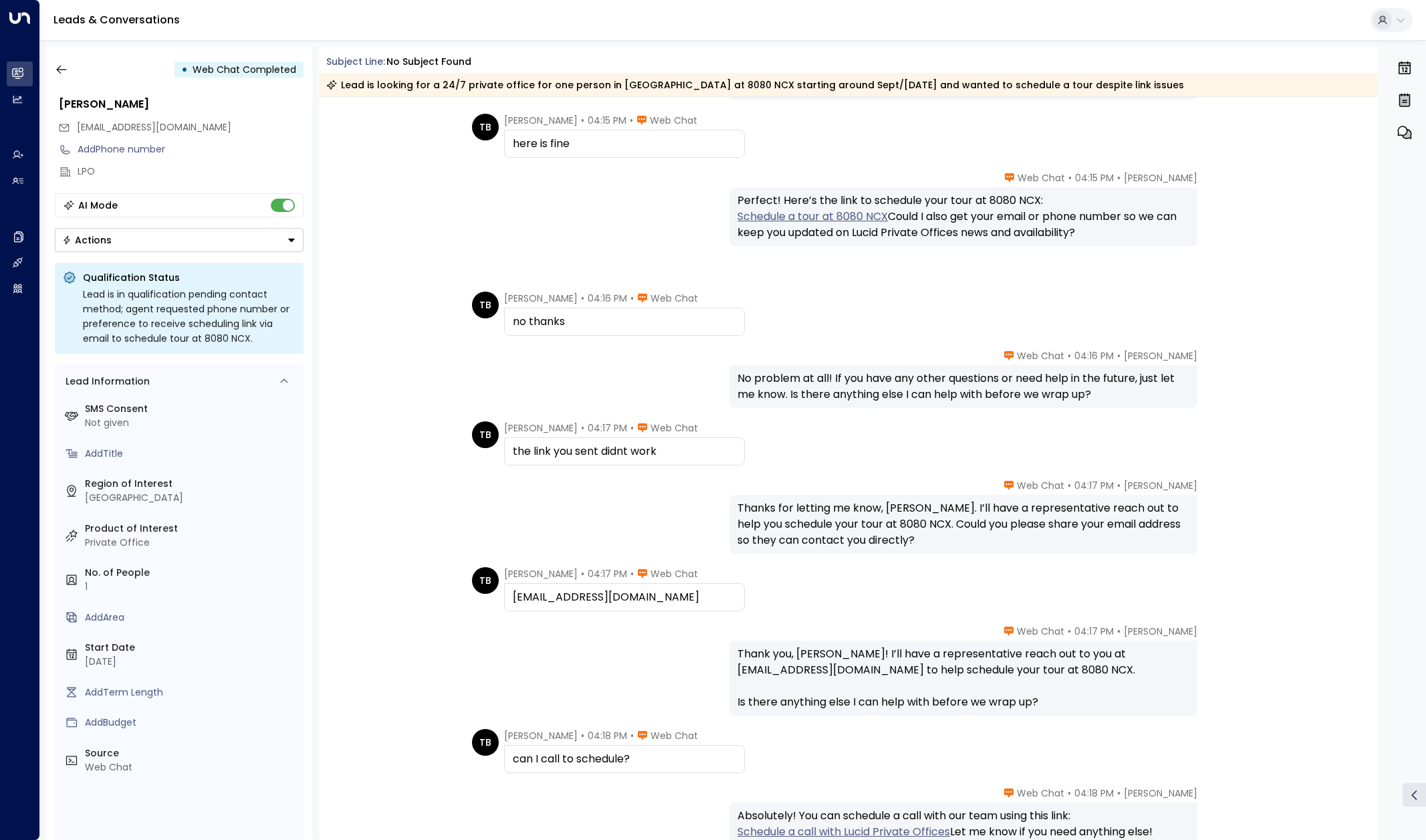
click at [773, 214] on link "Schedule a tour at 8080 NCX" at bounding box center [813, 216] width 150 height 16
